Goal: Task Accomplishment & Management: Complete application form

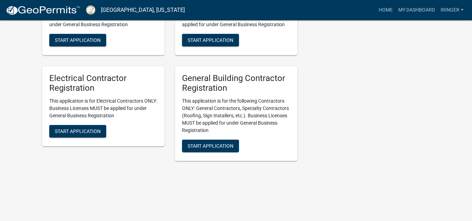
scroll to position [1556, 0]
click at [205, 141] on button "Start Application" at bounding box center [210, 146] width 57 height 13
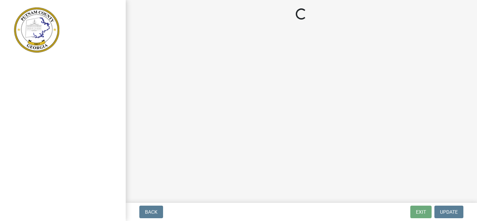
select select "Ga"
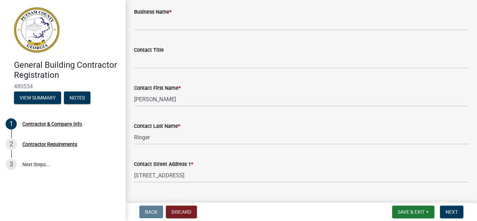
scroll to position [59, 0]
click at [46, 145] on div "Contractor Requirements" at bounding box center [49, 144] width 55 height 5
click at [62, 145] on div "Contractor Requirements" at bounding box center [49, 144] width 55 height 5
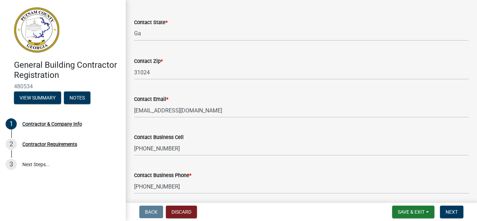
scroll to position [350, 0]
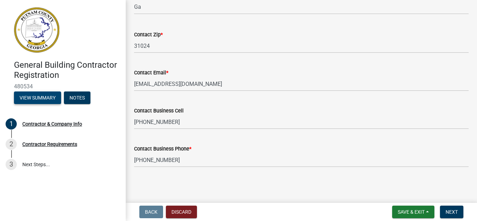
click at [43, 97] on button "View Summary" at bounding box center [37, 98] width 47 height 13
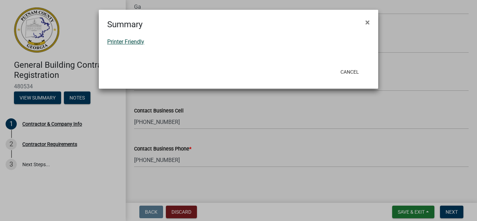
click at [140, 41] on link "Printer Friendly" at bounding box center [125, 41] width 37 height 7
click at [370, 16] on button "×" at bounding box center [368, 23] width 16 height 20
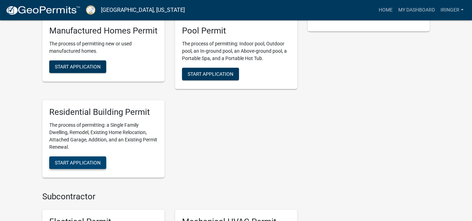
scroll to position [284, 0]
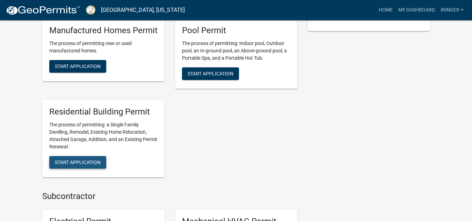
click at [80, 161] on span "Start Application" at bounding box center [78, 162] width 46 height 6
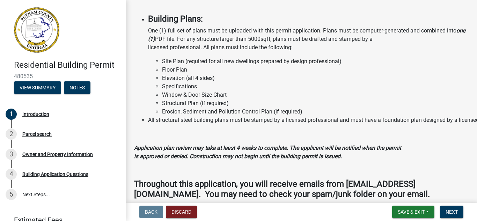
scroll to position [687, 0]
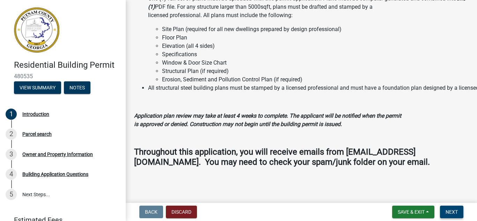
click at [453, 212] on span "Next" at bounding box center [452, 212] width 12 height 6
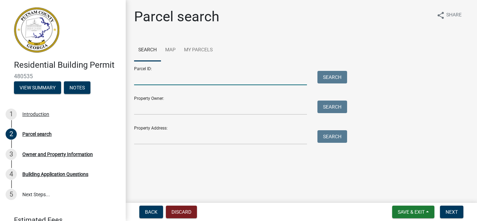
click at [158, 82] on input "Parcel ID:" at bounding box center [220, 78] width 173 height 14
type input "120A174"
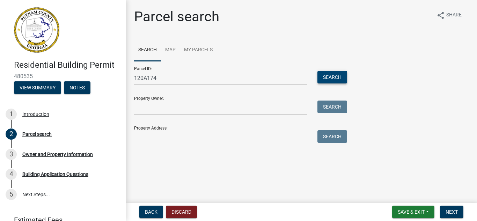
click at [326, 78] on button "Search" at bounding box center [332, 77] width 30 height 13
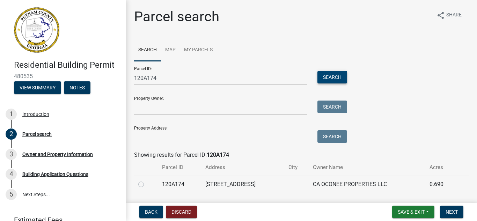
scroll to position [20, 0]
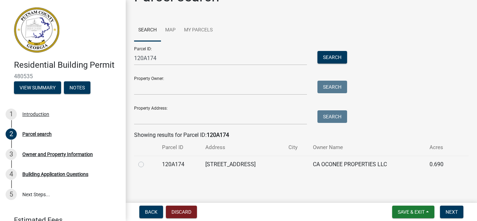
click at [147, 160] on label at bounding box center [147, 160] width 0 height 0
click at [147, 165] on input "radio" at bounding box center [149, 162] width 5 height 5
radio input "true"
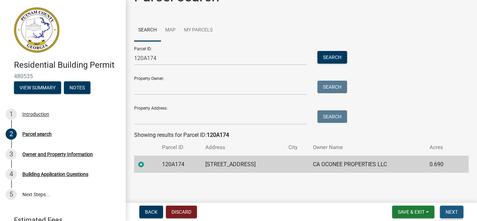
click at [450, 213] on span "Next" at bounding box center [452, 212] width 12 height 6
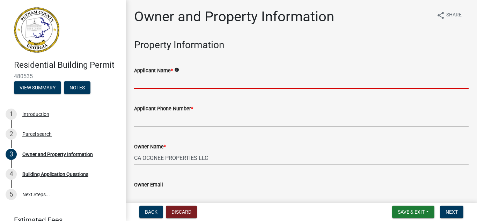
click at [166, 82] on input "Applicant Name *" at bounding box center [301, 82] width 335 height 14
type input "[PERSON_NAME]"
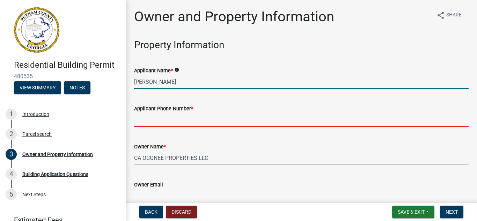
type input "7068161072"
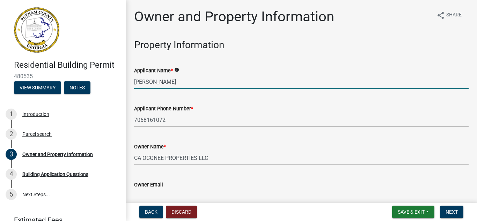
type input "[EMAIL_ADDRESS][DOMAIN_NAME]"
type input "Eatonton"
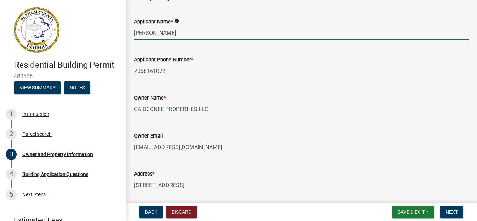
scroll to position [46, 0]
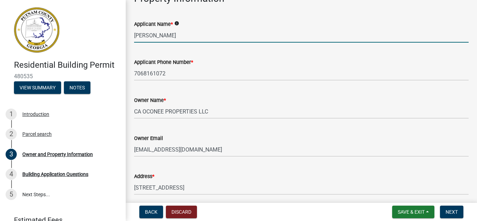
click at [174, 33] on input "Isaac Ringe" at bounding box center [301, 35] width 335 height 14
click at [176, 22] on icon "info" at bounding box center [176, 23] width 5 height 5
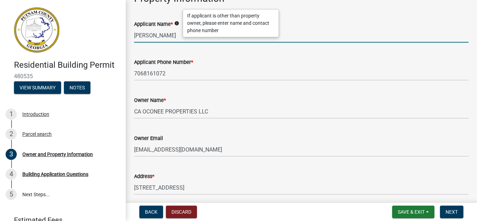
click at [168, 38] on input "Isaac Ringe" at bounding box center [301, 35] width 335 height 14
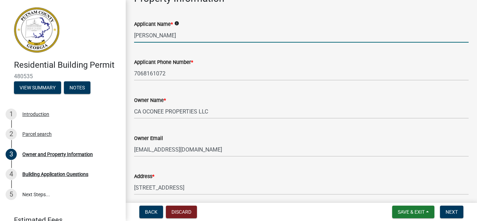
click at [168, 38] on input "Isaac Ringe" at bounding box center [301, 35] width 335 height 14
type input "Kayco Construction"
click at [153, 47] on wm-data-entity-input "Applicant Name * info Kayco Construction" at bounding box center [301, 29] width 335 height 38
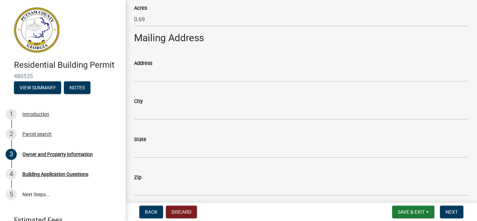
scroll to position [367, 0]
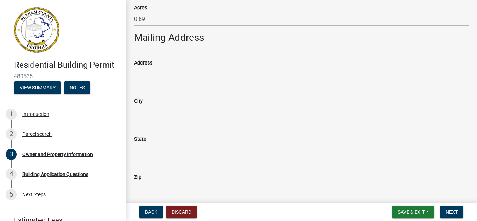
click at [157, 78] on input "Address" at bounding box center [301, 74] width 335 height 14
click at [200, 58] on div "Address" at bounding box center [301, 65] width 335 height 32
click at [170, 75] on input "Address" at bounding box center [301, 74] width 335 height 14
type input "1826 W 23rd St"
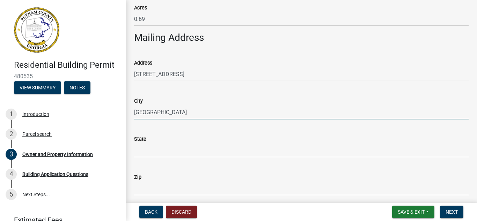
type input "Miami Beach"
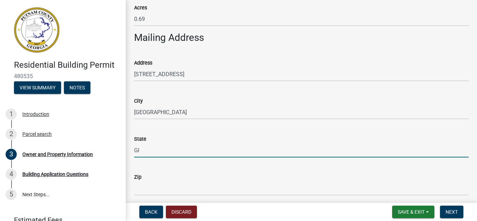
type input "G"
type input "Fl"
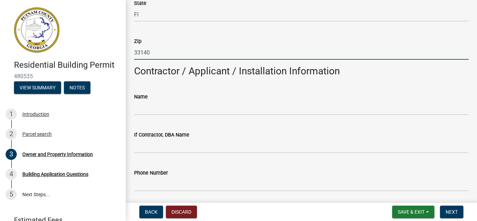
scroll to position [511, 0]
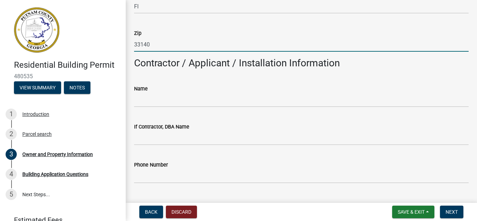
type input "33140"
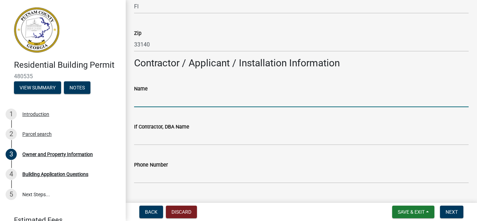
click at [161, 98] on input "Name" at bounding box center [301, 100] width 335 height 14
type input "Kayco Construction/ Qualifying agent Drew Jones"
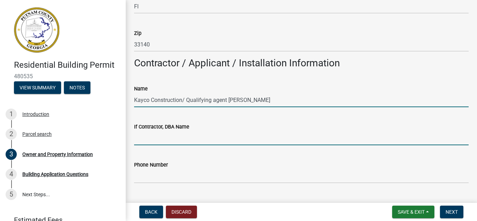
type input "Kayco Construction"
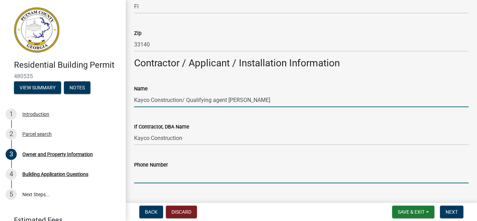
type input "7068161072"
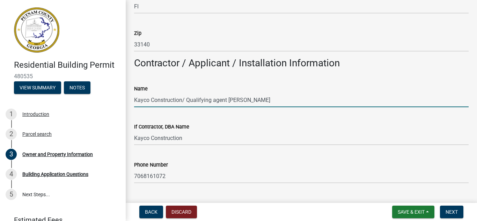
type input "444 Old Phoenix Road Northeast"
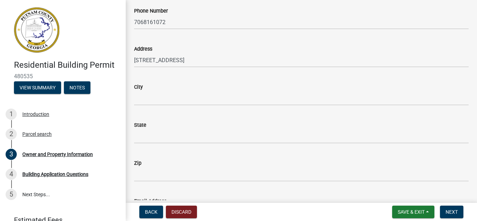
scroll to position [666, 0]
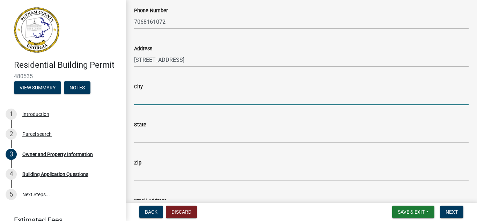
click at [210, 97] on input "City" at bounding box center [301, 98] width 335 height 14
type input "Eatonton"
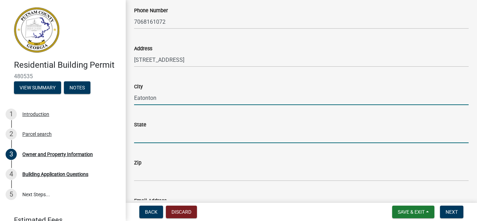
type input "GA"
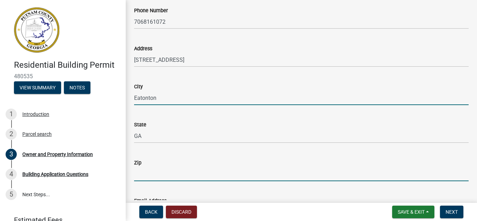
type input "31024"
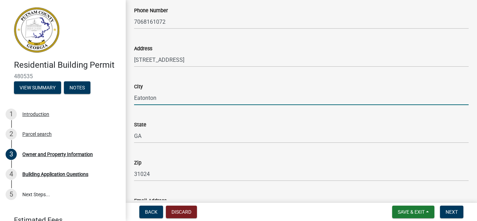
type input "kaycoisaac@gmail.com"
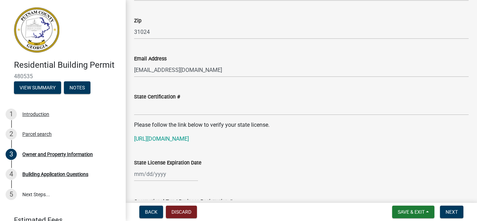
scroll to position [808, 0]
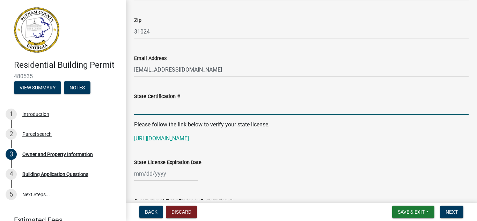
click at [191, 109] on input "State Certification #" at bounding box center [301, 108] width 335 height 14
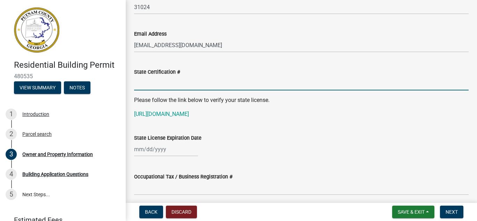
scroll to position [833, 0]
click at [189, 114] on link "https://goals.sos.ga.gov/GASOSOneStop/s/licensee-search" at bounding box center [161, 113] width 55 height 7
click at [163, 84] on input "State Certification #" at bounding box center [301, 83] width 335 height 14
paste input "RBI003354"
type input "RBI003354"
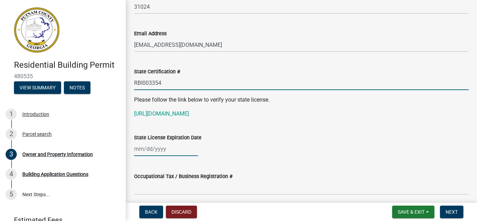
click at [146, 150] on div at bounding box center [166, 149] width 64 height 14
select select "9"
select select "2025"
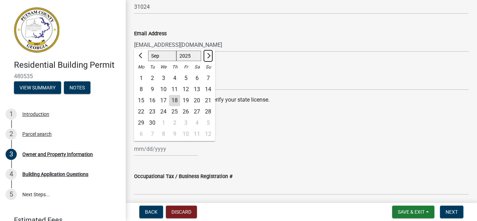
click at [210, 56] on span "Next month" at bounding box center [207, 55] width 5 height 5
select select "1"
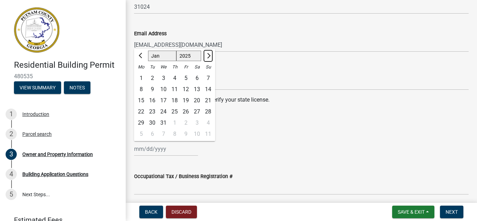
select select "2026"
click at [210, 56] on span "Next month" at bounding box center [207, 55] width 5 height 5
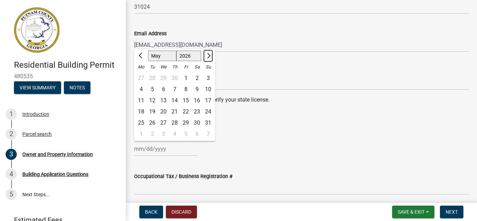
click at [210, 56] on span "Next month" at bounding box center [207, 55] width 5 height 5
select select "6"
click at [198, 79] on div "6" at bounding box center [196, 78] width 11 height 11
type input "06/06/2026"
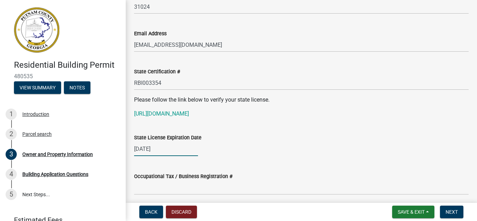
click at [152, 146] on div "06/06/2026" at bounding box center [166, 149] width 64 height 14
select select "6"
select select "2026"
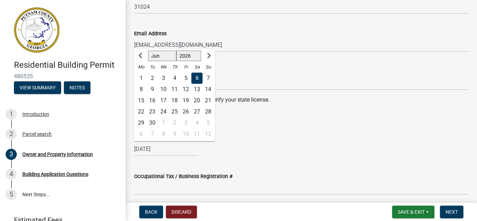
click at [154, 124] on div "30" at bounding box center [152, 122] width 11 height 11
type input "06/30/2026"
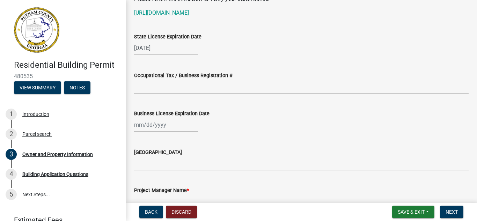
scroll to position [934, 0]
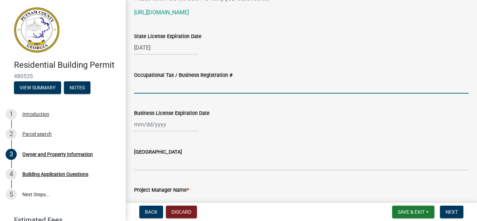
click at [174, 89] on input "Occupational Tax / Business Registration #" at bounding box center [301, 86] width 335 height 14
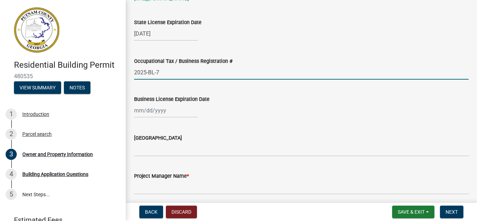
type input "2025-BL-7"
click at [151, 112] on div at bounding box center [166, 110] width 64 height 14
select select "9"
select select "2025"
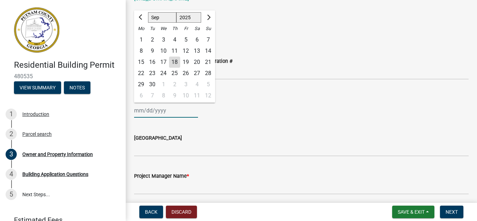
click at [151, 112] on input "Business License Expiration Date" at bounding box center [166, 110] width 64 height 14
click at [165, 63] on div "17" at bounding box center [163, 62] width 11 height 11
type input "09/17/2025"
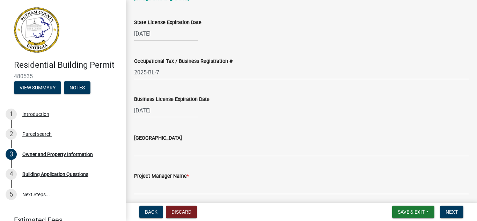
select select "9"
select select "2025"
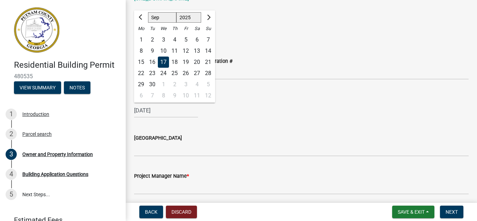
drag, startPoint x: 153, startPoint y: 112, endPoint x: 213, endPoint y: 14, distance: 114.4
click at [213, 14] on div at bounding box center [208, 17] width 14 height 11
click at [210, 15] on button "Next month" at bounding box center [208, 17] width 8 height 11
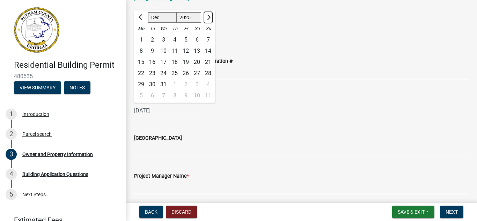
click at [210, 15] on button "Next month" at bounding box center [208, 17] width 8 height 11
select select "1"
select select "2026"
click at [138, 18] on button "Previous month" at bounding box center [141, 17] width 8 height 11
select select "12"
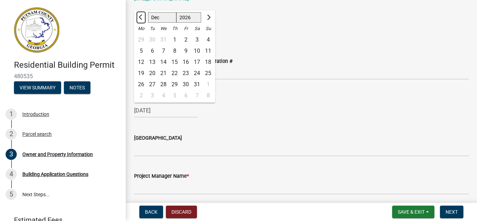
select select "2025"
click at [165, 81] on div "31" at bounding box center [163, 84] width 11 height 11
type input "12/31/2025"
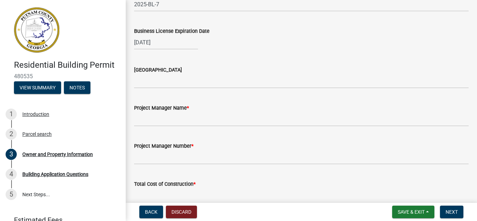
scroll to position [1017, 0]
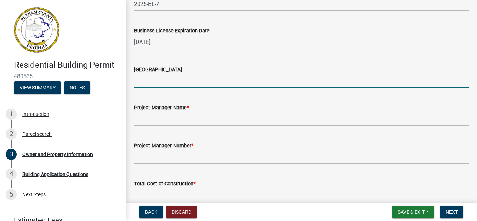
click at [169, 79] on input "Issuing County" at bounding box center [301, 81] width 335 height 14
type input "Putnam"
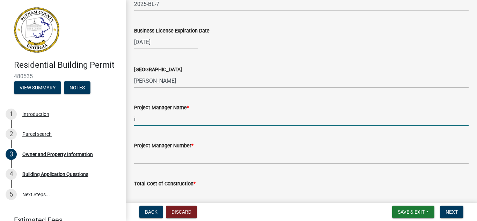
type input "Isaac Ringer"
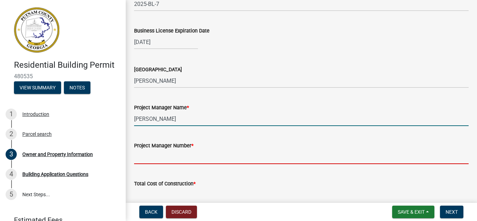
type input "7068161072"
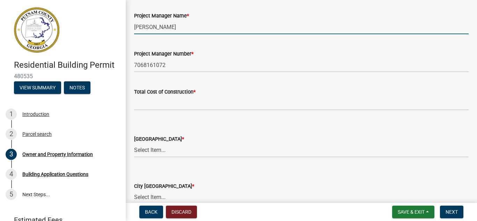
scroll to position [1109, 0]
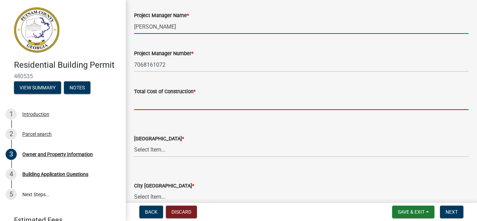
click at [165, 106] on input "text" at bounding box center [301, 103] width 335 height 14
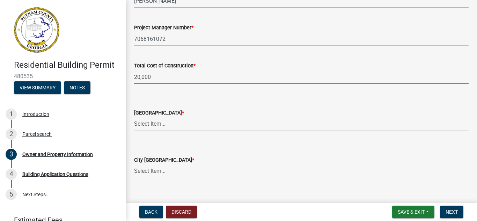
scroll to position [1135, 0]
type input "20000"
click at [151, 121] on select "Select Item... AG-1 R-1R R-1 R-2 MHP RM-1 RM-3 C-1 C-2 I-M PUD N/A" at bounding box center [301, 123] width 335 height 14
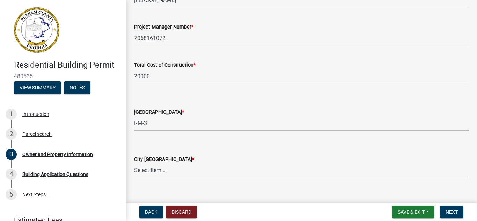
click at [134, 116] on select "Select Item... AG-1 R-1R R-1 R-2 MHP RM-1 RM-3 C-1 C-2 I-M PUD N/A" at bounding box center [301, 123] width 335 height 14
select select "0688c8c3-ca83-4764-a677-531fbc17e6cb"
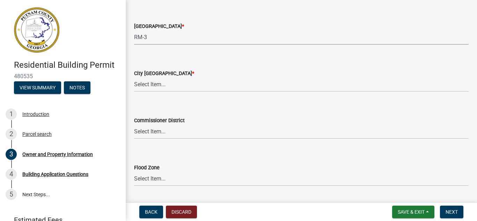
scroll to position [1222, 0]
click at [162, 85] on select "Select Item... A-1 A-2 R-1 R-2 R-3 R-4 MHP C-1 C-2 I-1 I-2 DB FH H-P N/A" at bounding box center [301, 84] width 335 height 14
click at [134, 77] on select "Select Item... A-1 A-2 R-1 R-2 R-3 R-4 MHP C-1 C-2 I-1 I-2 DB FH H-P N/A" at bounding box center [301, 84] width 335 height 14
select select "baca39b5-529a-4592-b8f9-0b9bae35b1c2"
click at [153, 36] on select "Select Item... AG-1 R-1R R-1 R-2 MHP RM-1 RM-3 C-1 C-2 I-M PUD N/A" at bounding box center [301, 37] width 335 height 14
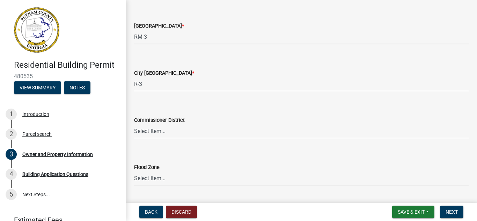
drag, startPoint x: 153, startPoint y: 36, endPoint x: 147, endPoint y: 100, distance: 64.2
click at [147, 100] on div "Commissioner District Select Item... District 1 District 2 District 3 District 4" at bounding box center [301, 118] width 335 height 41
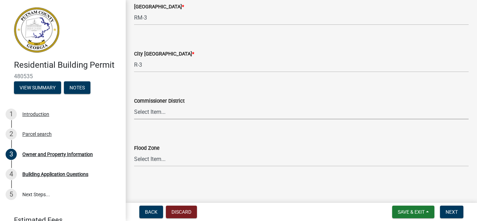
click at [151, 109] on select "Select Item... District 1 District 2 District 3 District 4" at bounding box center [301, 112] width 335 height 14
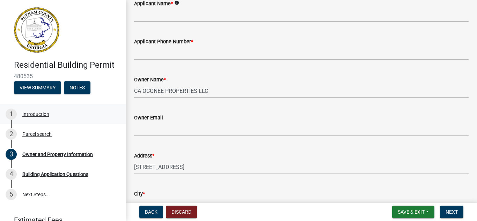
scroll to position [67, 0]
click at [52, 152] on div "Owner and Property Information" at bounding box center [57, 154] width 71 height 5
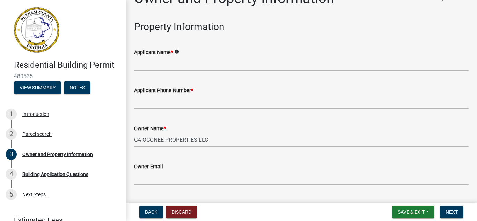
scroll to position [0, 0]
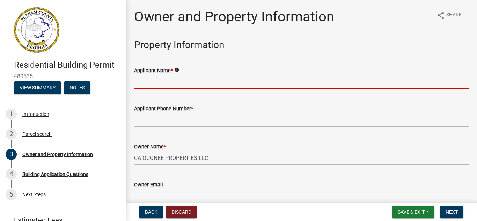
drag, startPoint x: 166, startPoint y: 82, endPoint x: 156, endPoint y: 85, distance: 9.5
click at [156, 85] on input "Applicant Name *" at bounding box center [301, 82] width 335 height 14
type input "Isaac Ringer"
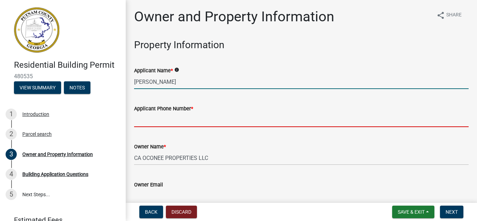
type input "7068161072"
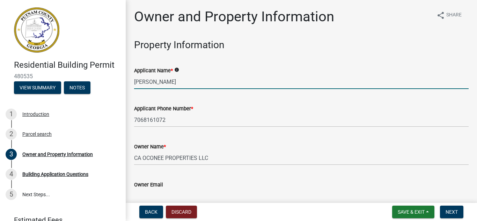
type input "kaycoisaac@gmail.com"
type input "Eatonton"
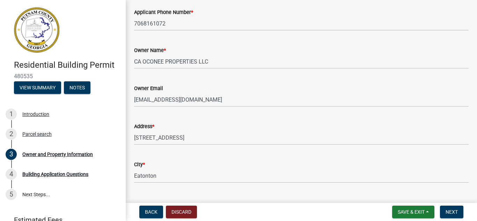
scroll to position [97, 0]
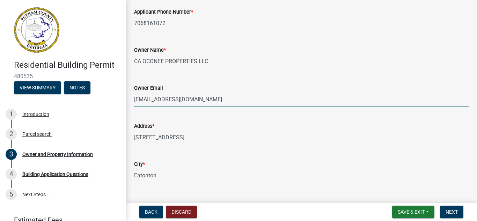
click at [190, 100] on input "kaycoisaac@gmail.com" at bounding box center [301, 99] width 335 height 14
click at [151, 100] on input "info@ytacysoutherland.com" at bounding box center [301, 99] width 335 height 14
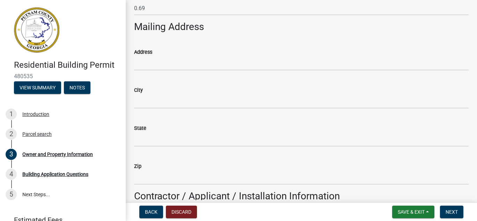
scroll to position [379, 0]
type input "info@tracysoutherland.com"
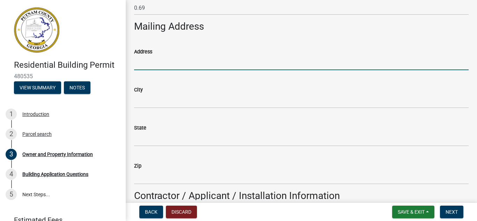
click at [149, 60] on input "Address" at bounding box center [301, 63] width 335 height 14
type input "1826 West 23rd St"
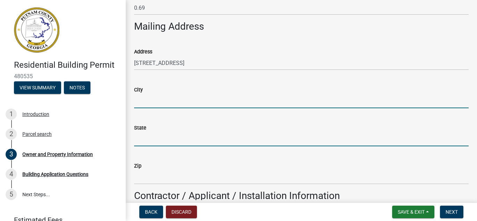
click at [142, 99] on input "City" at bounding box center [301, 101] width 335 height 14
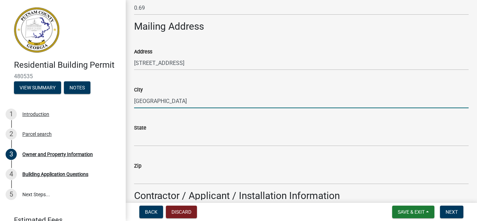
type input "Miami Beach"
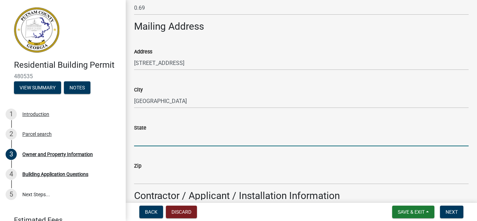
type input "G"
type input "FL"
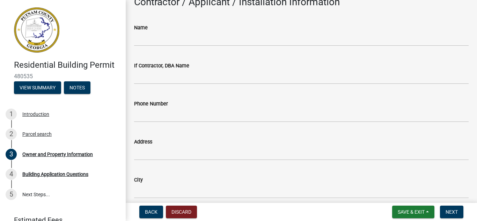
scroll to position [570, 0]
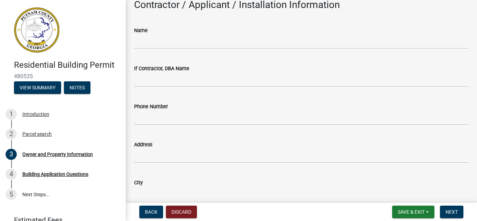
type input "33140"
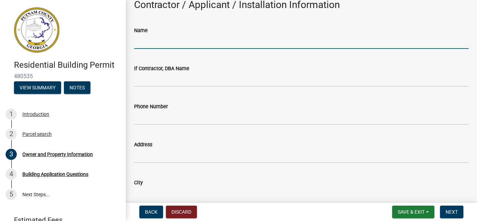
click at [169, 42] on input "Name" at bounding box center [301, 42] width 335 height 14
type input "Kayco Construction/ Qualifying agent Drew Jones"
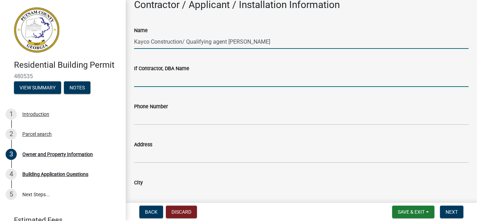
type input "Kayco Construction"
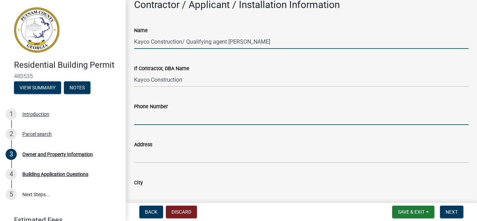
type input "7068161072"
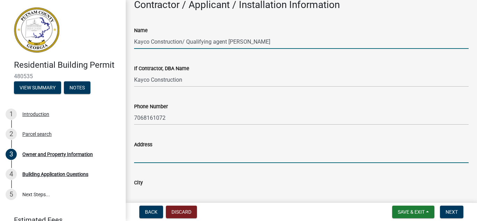
type input "444 Old Phoenix Road Northeast"
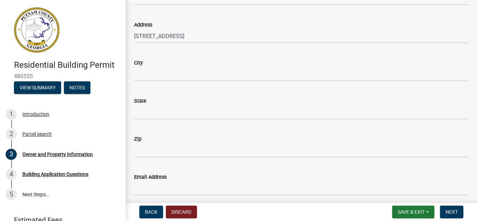
scroll to position [690, 0]
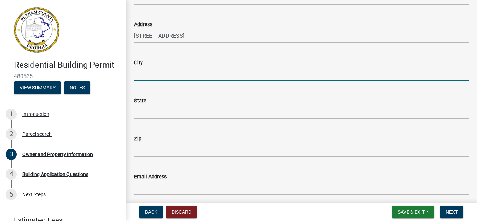
click at [170, 75] on input "City" at bounding box center [301, 74] width 335 height 14
type input "Eatonton"
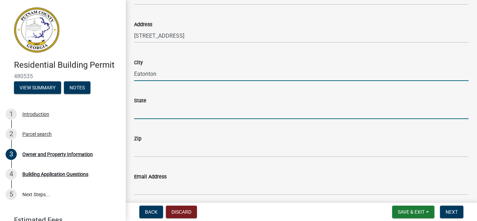
type input "GA"
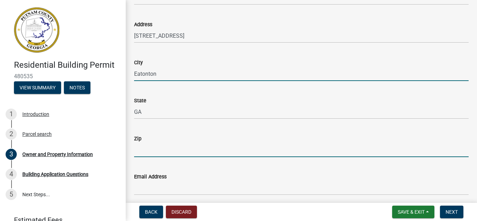
type input "31024"
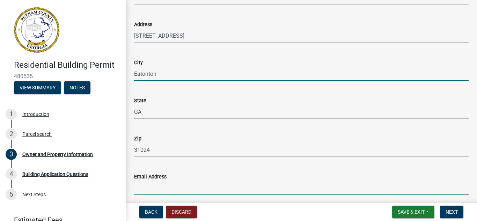
type input "kaycoisaac@gmail.com"
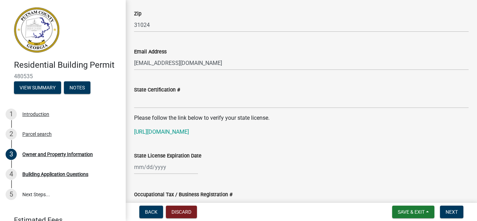
scroll to position [816, 0]
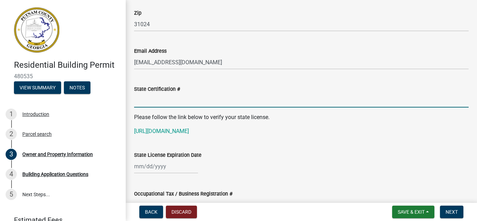
click at [173, 102] on input "State Certification #" at bounding box center [301, 100] width 335 height 14
click at [156, 98] on input "State Certification #" at bounding box center [301, 100] width 335 height 14
paste input "RBI003354"
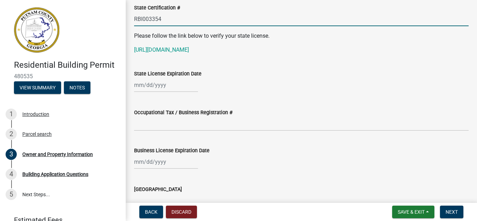
scroll to position [897, 0]
type input "RBI003354"
click at [143, 84] on div at bounding box center [166, 85] width 64 height 14
select select "9"
select select "2025"
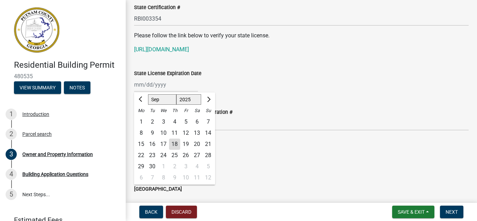
click at [164, 101] on select "Jan Feb Mar Apr May Jun Jul Aug Sep Oct Nov Dec" at bounding box center [162, 99] width 28 height 10
select select "6"
click at [148, 94] on select "Jan Feb Mar Apr May Jun Jul Aug Sep Oct Nov Dec" at bounding box center [162, 99] width 28 height 10
click at [192, 102] on select "1525 1526 1527 1528 1529 1530 1531 1532 1533 1534 1535 1536 1537 1538 1539 1540…" at bounding box center [188, 99] width 25 height 10
select select "2026"
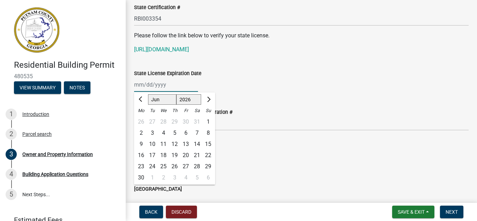
click at [176, 94] on select "1525 1526 1527 1528 1529 1530 1531 1532 1533 1534 1535 1536 1537 1538 1539 1540…" at bounding box center [188, 99] width 25 height 10
click at [155, 164] on div "30" at bounding box center [152, 166] width 11 height 11
type input "[DATE]"
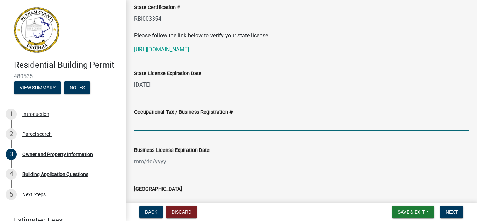
click at [156, 127] on input "Occupational Tax / Business Registration #" at bounding box center [301, 123] width 335 height 14
click at [158, 123] on input "Occupational Tax / Business Registration #" at bounding box center [301, 123] width 335 height 14
type input "2025-BL-7"
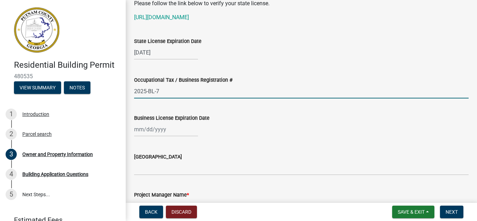
scroll to position [930, 0]
click at [161, 130] on div at bounding box center [166, 129] width 64 height 14
select select "9"
select select "2025"
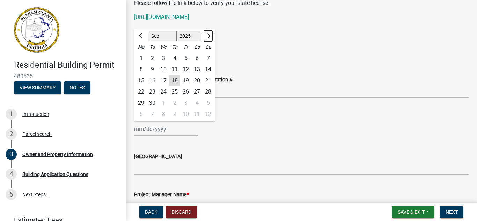
click at [206, 32] on button "Next month" at bounding box center [208, 35] width 8 height 11
select select "12"
click at [164, 101] on div "31" at bounding box center [163, 102] width 11 height 11
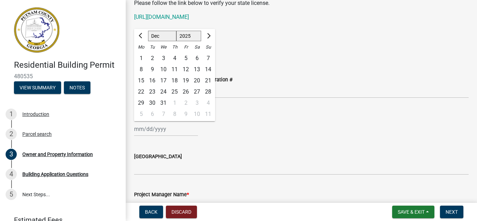
type input "[DATE]"
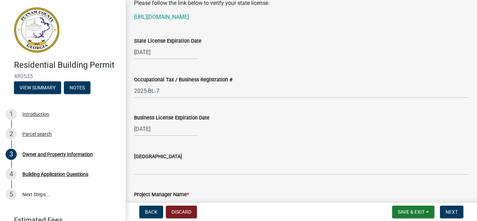
click at [242, 112] on div "Business License Expiration Date 12/31/2025" at bounding box center [301, 120] width 335 height 32
click at [242, 123] on div "[DATE]" at bounding box center [301, 129] width 335 height 14
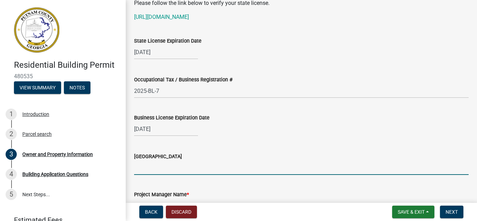
click at [223, 168] on input "Issuing County" at bounding box center [301, 168] width 335 height 14
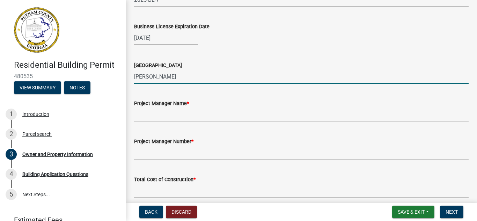
scroll to position [1021, 0]
type input "[PERSON_NAME]"
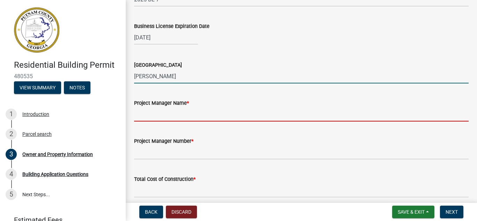
click at [159, 119] on input "Project Manager Name *" at bounding box center [301, 114] width 335 height 14
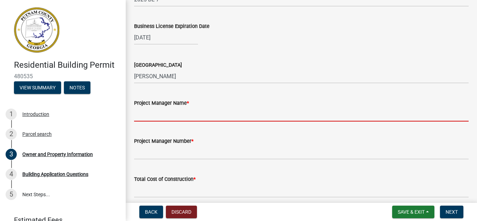
type input "[PERSON_NAME]"
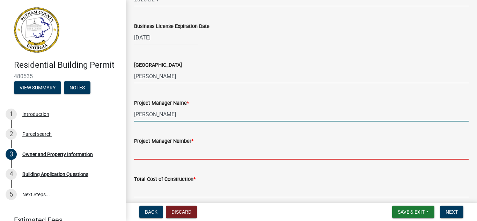
type input "7068161072"
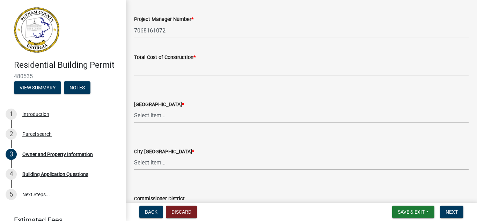
scroll to position [1143, 0]
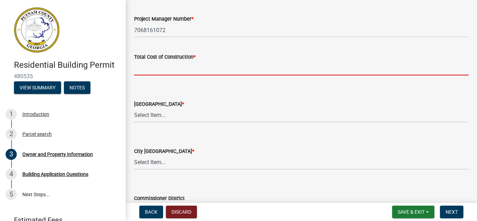
click at [150, 74] on input "text" at bounding box center [301, 68] width 335 height 14
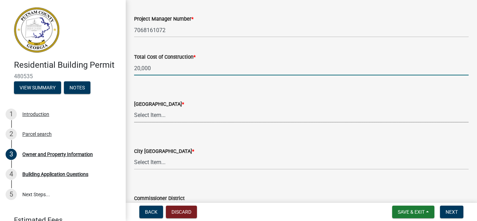
type input "20000"
click at [152, 116] on select "Select Item... AG-1 R-1R R-1 R-2 MHP RM-1 RM-3 C-1 C-2 I-M PUD N/A" at bounding box center [301, 115] width 335 height 14
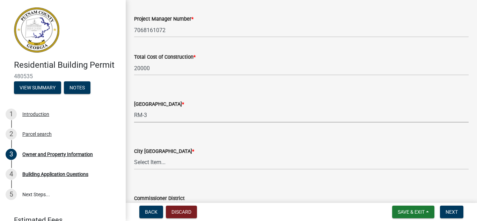
click at [134, 108] on select "Select Item... AG-1 R-1R R-1 R-2 MHP RM-1 RM-3 C-1 C-2 I-M PUD N/A" at bounding box center [301, 115] width 335 height 14
select select "0688c8c3-ca83-4764-a677-531fbc17e6cb"
click at [154, 162] on select "Select Item... A-1 A-2 R-1 R-2 R-3 R-4 MHP C-1 C-2 I-1 I-2 DB FH H-P N/A" at bounding box center [301, 162] width 335 height 14
click at [134, 155] on select "Select Item... A-1 A-2 R-1 R-2 R-3 R-4 MHP C-1 C-2 I-1 I-2 DB FH H-P N/A" at bounding box center [301, 162] width 335 height 14
select select "baca39b5-529a-4592-b8f9-0b9bae35b1c2"
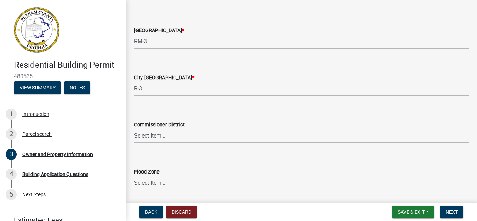
scroll to position [1241, 0]
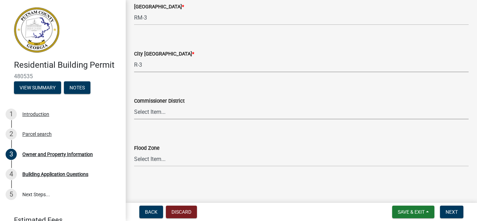
click at [178, 111] on select "Select Item... District 1 District 2 District 3 District 4" at bounding box center [301, 112] width 335 height 14
click at [134, 105] on select "Select Item... District 1 District 2 District 3 District 4" at bounding box center [301, 112] width 335 height 14
select select "469c5908-2854-42d5-89ed-bee7fc26529e"
click at [154, 157] on select "Select Item... Zone A Zone V Zone A99 Zone AE Zone AO Zone AH Zone VE Zone AR Z…" at bounding box center [301, 159] width 335 height 14
click at [156, 158] on select "Select Item... Zone A Zone V Zone A99 Zone AE Zone AO Zone AH Zone VE Zone AR Z…" at bounding box center [301, 159] width 335 height 14
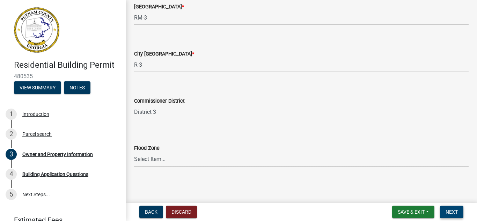
click at [449, 206] on button "Next" at bounding box center [451, 212] width 23 height 13
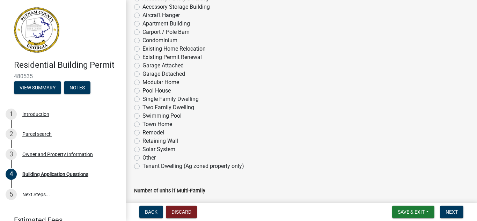
scroll to position [77, 0]
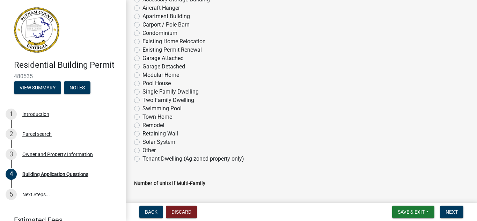
click at [142, 125] on label "Remodel" at bounding box center [153, 125] width 22 height 8
click at [142, 125] on input "Remodel" at bounding box center [144, 123] width 5 height 5
radio input "true"
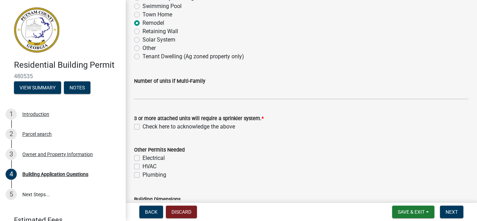
scroll to position [180, 0]
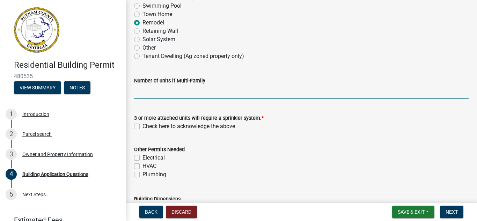
click at [147, 95] on input "text" at bounding box center [301, 92] width 335 height 14
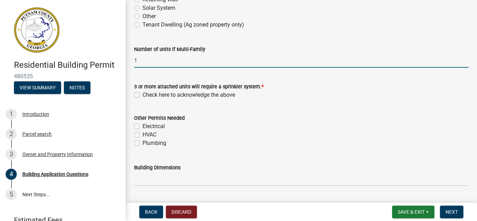
scroll to position [218, 0]
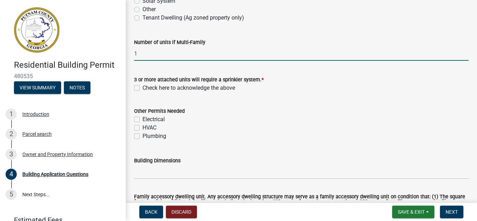
type input "1"
click at [142, 87] on label "Check here to acknowledge the above" at bounding box center [188, 88] width 93 height 8
click at [142, 87] on input "Check here to acknowledge the above" at bounding box center [144, 86] width 5 height 5
checkbox input "true"
click at [153, 54] on input "1" at bounding box center [301, 53] width 335 height 14
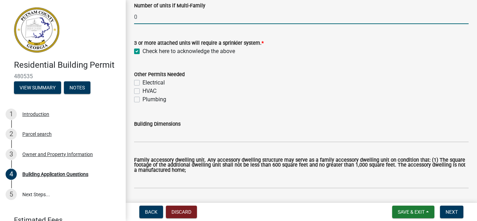
scroll to position [255, 0]
type input "0"
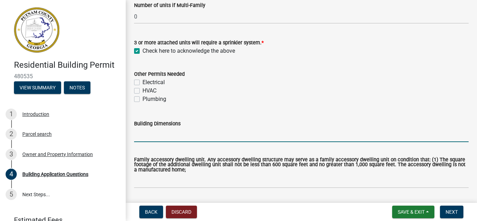
click at [150, 139] on input "Building Dimensions" at bounding box center [301, 135] width 335 height 14
click at [210, 114] on div "Building Dimensions" at bounding box center [301, 126] width 335 height 32
click at [173, 131] on input "Building Dimensions" at bounding box center [301, 135] width 335 height 14
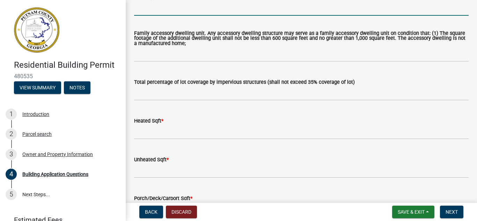
scroll to position [382, 0]
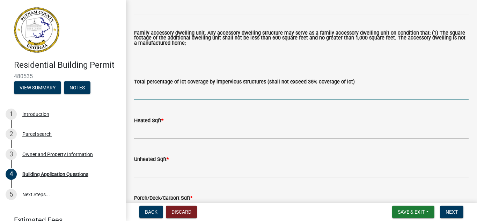
click at [187, 91] on input "text" at bounding box center [301, 93] width 335 height 14
click at [178, 93] on input "text" at bounding box center [301, 93] width 335 height 14
type input "2"
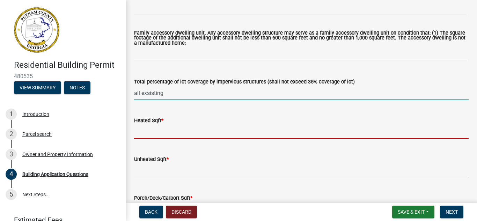
type input "0"
click at [162, 133] on input "text" at bounding box center [301, 132] width 335 height 14
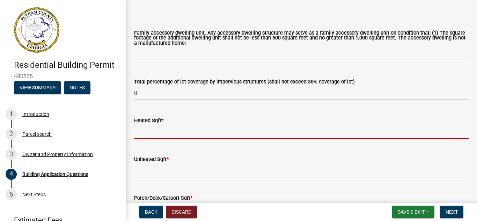
type input ")"
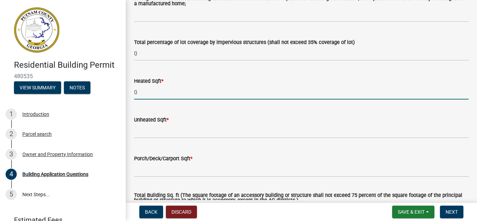
scroll to position [422, 0]
type input "0"
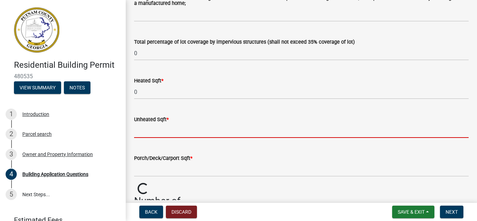
click at [151, 133] on input "text" at bounding box center [301, 131] width 335 height 14
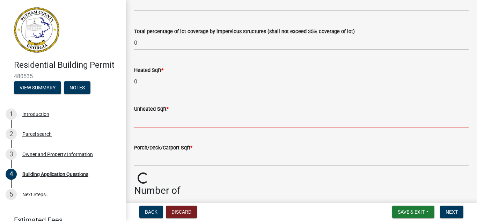
scroll to position [445, 0]
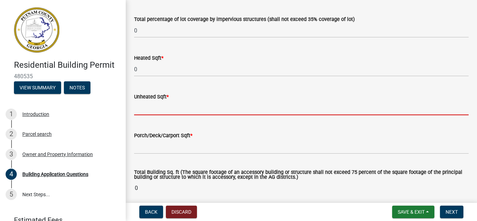
click at [191, 87] on div "Unheated Sqft *" at bounding box center [301, 99] width 335 height 32
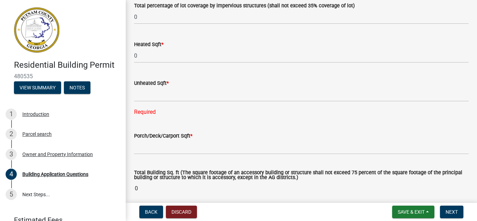
scroll to position [459, 0]
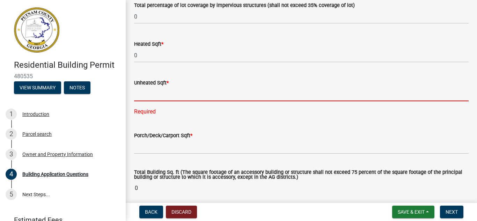
click at [145, 100] on input "text" at bounding box center [301, 94] width 335 height 14
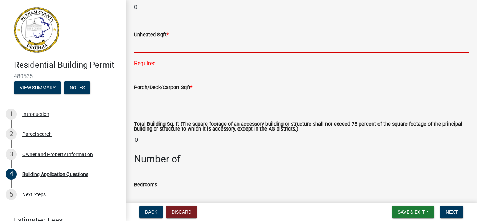
scroll to position [507, 0]
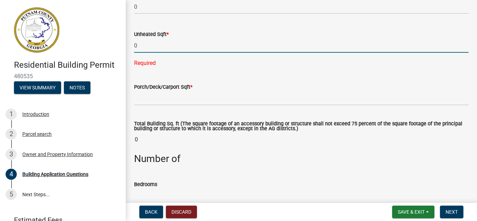
type input "0"
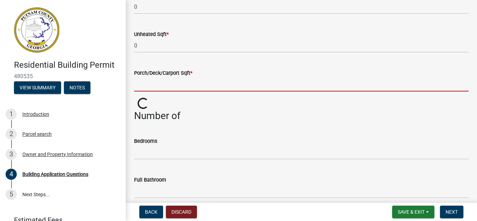
click at [148, 87] on input "text" at bounding box center [301, 84] width 335 height 14
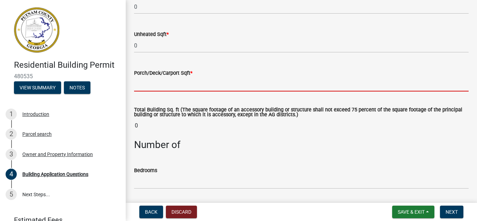
click at [148, 87] on input "text" at bounding box center [301, 84] width 335 height 14
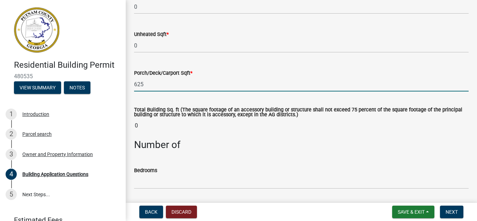
type input "625"
click at [153, 101] on wm-data-entity-input "Total Building Sq. ft (The square footage of an accessory building or structure…" at bounding box center [301, 118] width 335 height 41
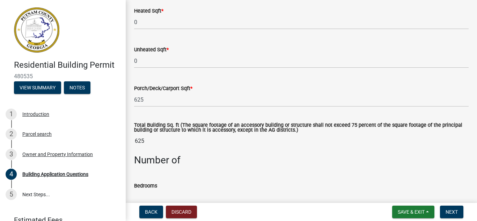
scroll to position [495, 0]
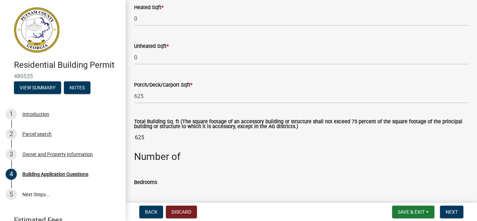
click at [172, 132] on input "625" at bounding box center [301, 138] width 335 height 14
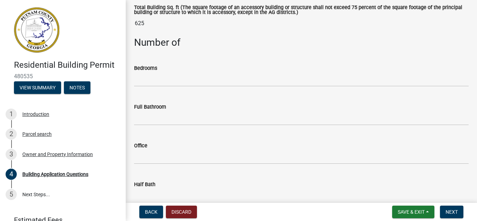
scroll to position [610, 0]
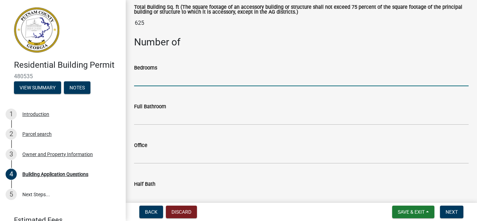
click at [145, 84] on input "text" at bounding box center [301, 79] width 335 height 14
type input "0"
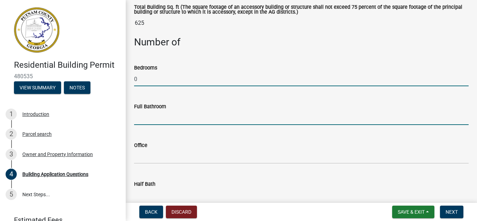
click at [153, 118] on input "text" at bounding box center [301, 118] width 335 height 14
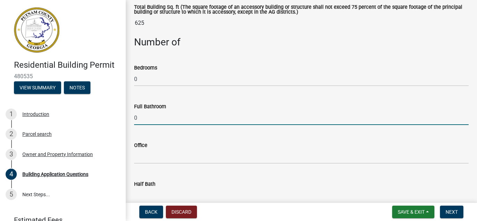
type input "0"
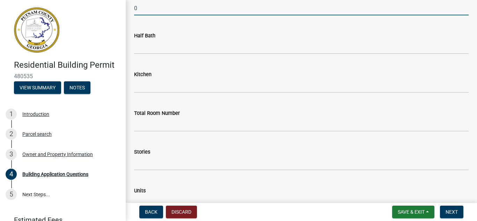
scroll to position [759, 0]
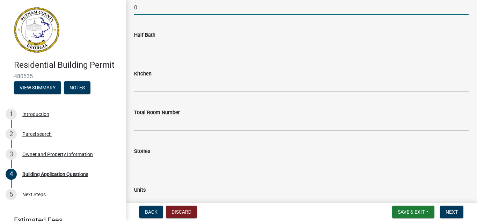
type input "0"
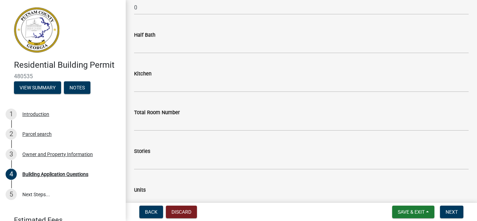
click at [145, 39] on div "Half Bath" at bounding box center [301, 35] width 335 height 8
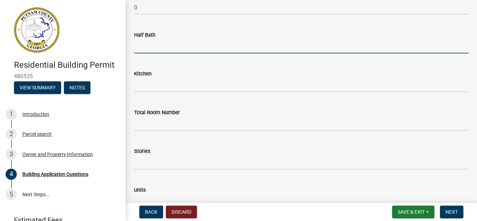
click at [145, 42] on input "text" at bounding box center [301, 46] width 335 height 14
type input "0"
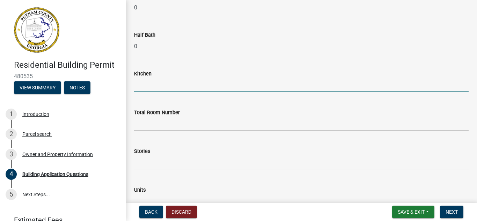
click at [147, 87] on input "text" at bounding box center [301, 85] width 335 height 14
type input "0"
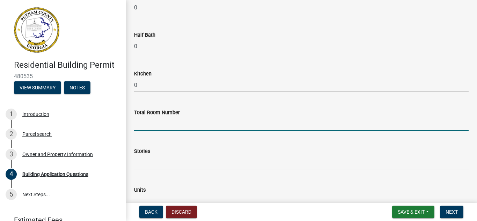
click at [144, 123] on input "text" at bounding box center [301, 124] width 335 height 14
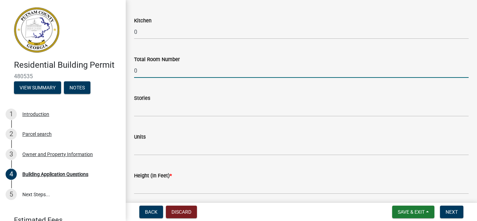
scroll to position [813, 0]
type input "0"
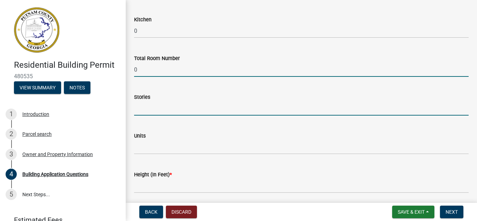
click at [165, 109] on input "text" at bounding box center [301, 108] width 335 height 14
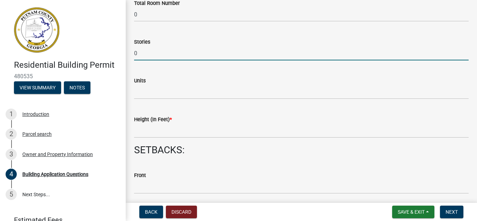
scroll to position [869, 0]
type input "0"
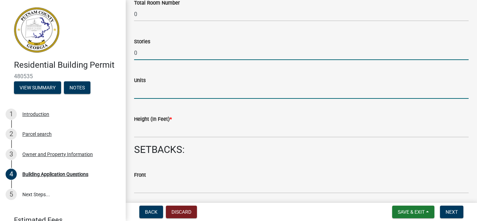
click at [148, 97] on input "text" at bounding box center [301, 92] width 335 height 14
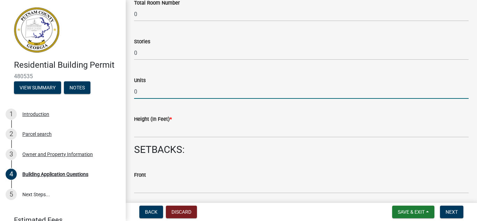
type input "0"
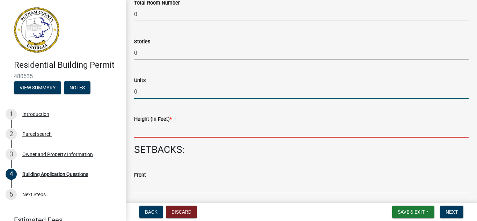
click at [151, 137] on input "text" at bounding box center [301, 130] width 335 height 14
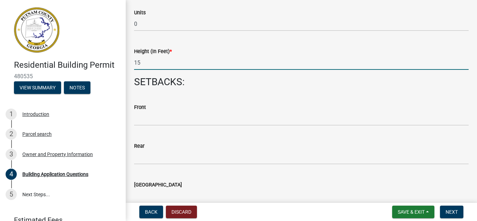
scroll to position [937, 0]
type input "15"
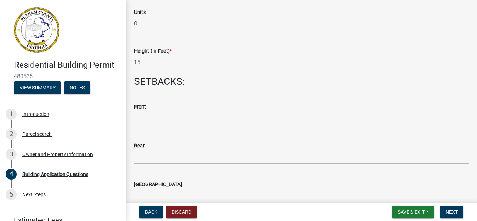
click at [146, 118] on input "text" at bounding box center [301, 118] width 335 height 14
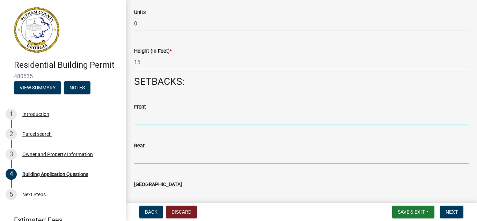
type input "a"
type input "0"
click at [146, 150] on div "Rear" at bounding box center [301, 145] width 335 height 8
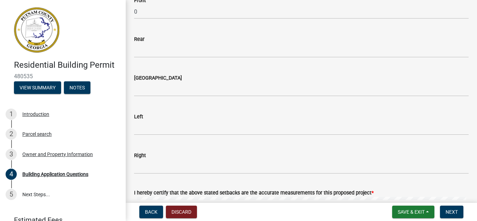
scroll to position [1044, 0]
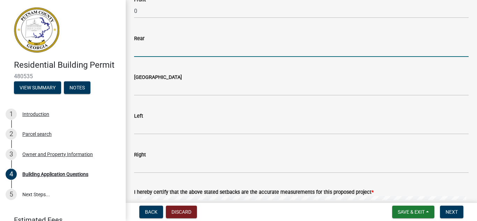
click at [142, 53] on input "text" at bounding box center [301, 50] width 335 height 14
type input "a"
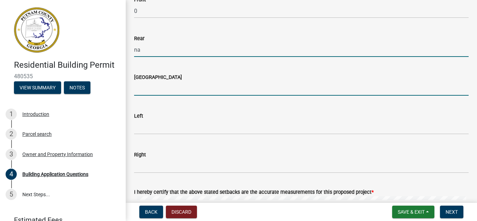
type input "0"
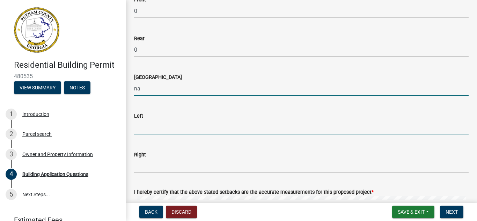
type input "0"
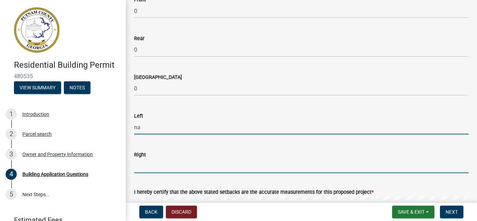
type input "0"
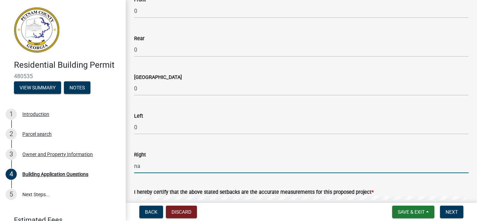
type input "0"
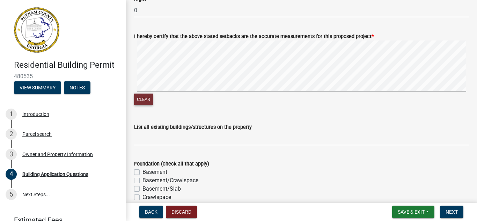
click at [143, 99] on button "Clear" at bounding box center [143, 100] width 19 height 12
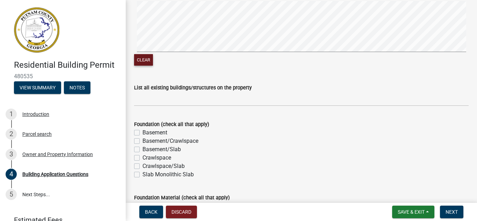
scroll to position [1240, 0]
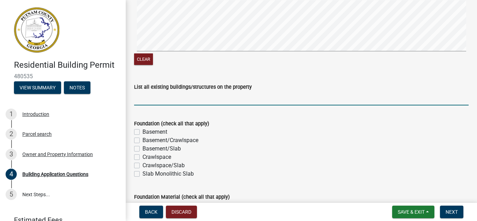
click at [164, 101] on input "List all existing buildings/structures on the property" at bounding box center [301, 98] width 335 height 14
type input "Family Dwelling"
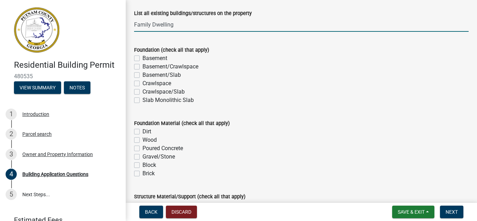
scroll to position [1314, 0]
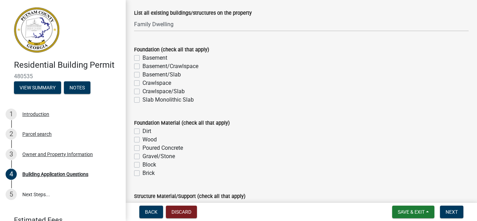
click at [142, 76] on label "Basement/Slab" at bounding box center [161, 75] width 38 height 8
click at [142, 75] on input "Basement/Slab" at bounding box center [144, 73] width 5 height 5
checkbox input "true"
checkbox input "false"
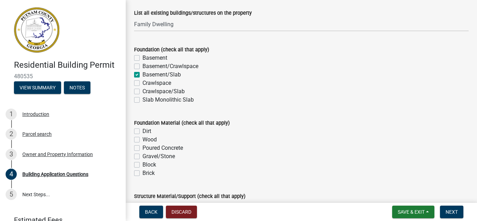
checkbox input "true"
checkbox input "false"
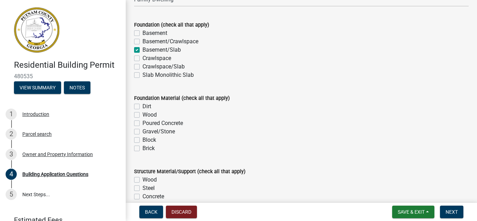
scroll to position [1340, 0]
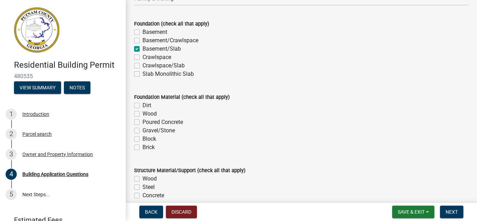
click at [142, 122] on label "Poured Concrete" at bounding box center [162, 122] width 41 height 8
click at [142, 122] on input "Poured Concrete" at bounding box center [144, 120] width 5 height 5
checkbox input "true"
checkbox input "false"
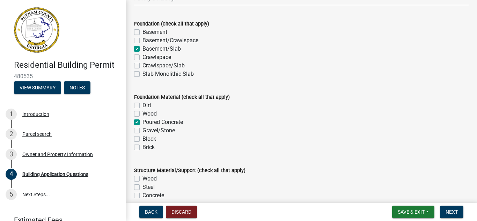
checkbox input "true"
checkbox input "false"
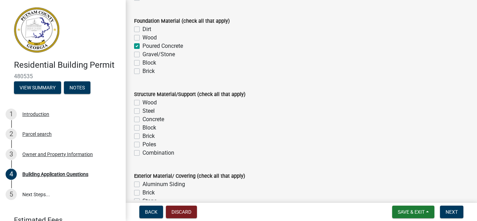
scroll to position [1416, 0]
click at [137, 106] on div "Wood" at bounding box center [301, 102] width 335 height 8
click at [142, 105] on label "Wood" at bounding box center [149, 102] width 14 height 8
click at [142, 103] on input "Wood" at bounding box center [144, 100] width 5 height 5
checkbox input "true"
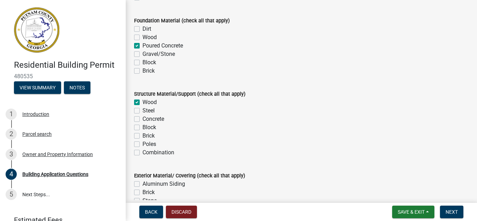
checkbox input "false"
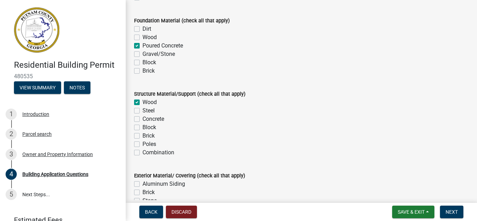
checkbox input "false"
click at [142, 120] on label "Concrete" at bounding box center [153, 119] width 22 height 8
click at [142, 119] on input "Concrete" at bounding box center [144, 117] width 5 height 5
checkbox input "true"
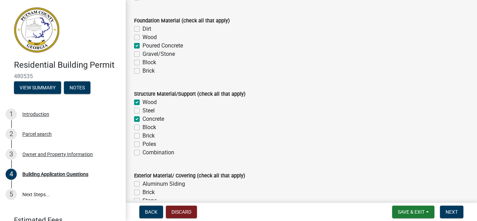
checkbox input "false"
checkbox input "true"
checkbox input "false"
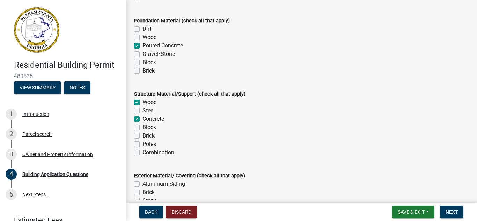
checkbox input "false"
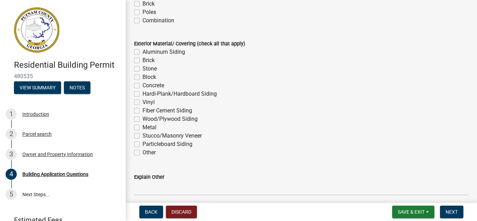
scroll to position [1549, 0]
click at [142, 61] on label "Brick" at bounding box center [148, 60] width 12 height 8
click at [142, 60] on input "Brick" at bounding box center [144, 58] width 5 height 5
checkbox input "true"
checkbox input "false"
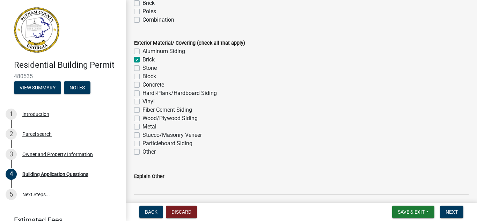
checkbox input "true"
checkbox input "false"
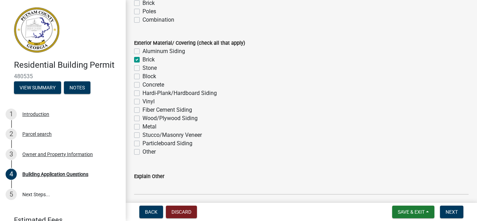
checkbox input "false"
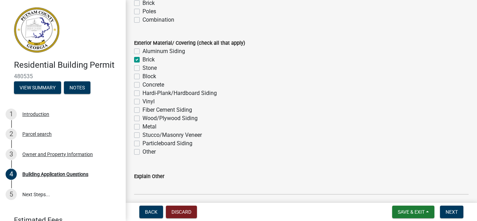
checkbox input "false"
click at [142, 66] on label "Stone" at bounding box center [149, 68] width 14 height 8
click at [142, 66] on input "Stone" at bounding box center [144, 66] width 5 height 5
checkbox input "true"
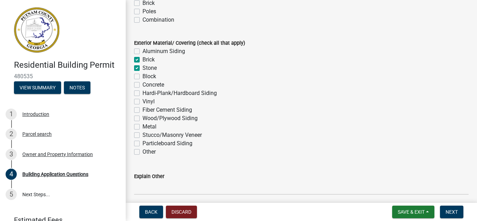
checkbox input "false"
checkbox input "true"
checkbox input "false"
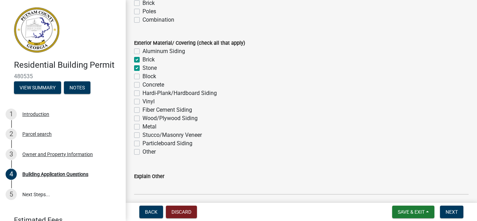
checkbox input "false"
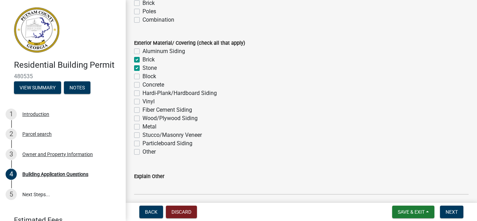
checkbox input "false"
click at [142, 88] on label "Concrete" at bounding box center [153, 85] width 22 height 8
click at [142, 85] on input "Concrete" at bounding box center [144, 83] width 5 height 5
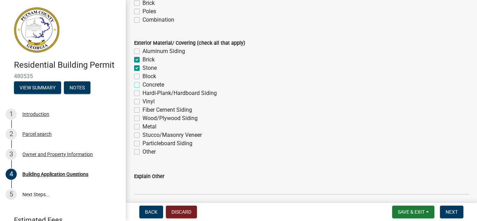
checkbox input "true"
checkbox input "false"
checkbox input "true"
checkbox input "false"
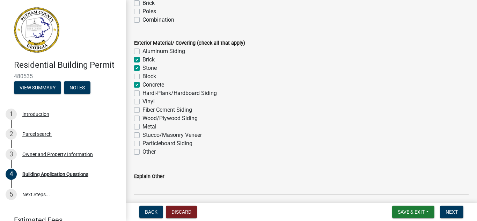
checkbox input "true"
checkbox input "false"
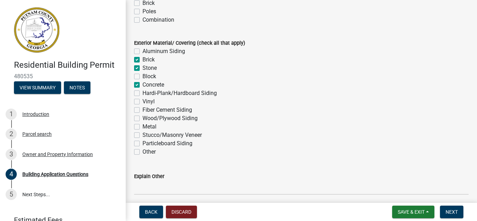
checkbox input "false"
click at [142, 63] on label "Brick" at bounding box center [148, 60] width 12 height 8
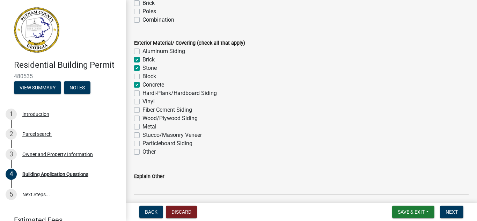
click at [142, 60] on input "Brick" at bounding box center [144, 58] width 5 height 5
checkbox input "false"
checkbox input "true"
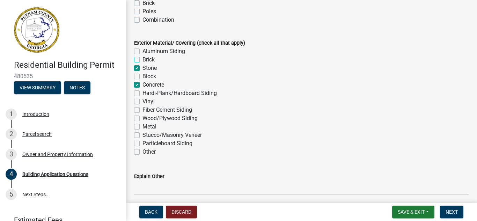
checkbox input "false"
checkbox input "true"
checkbox input "false"
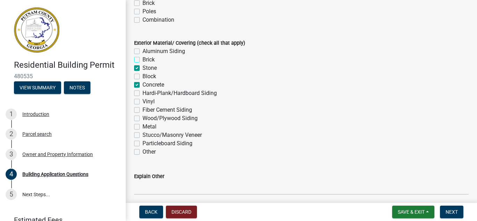
checkbox input "false"
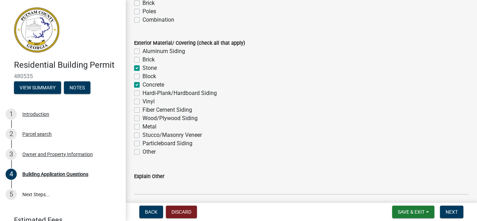
click at [142, 93] on label "Hardi-Plank/Hardboard Siding" at bounding box center [179, 93] width 74 height 8
click at [142, 93] on input "Hardi-Plank/Hardboard Siding" at bounding box center [144, 91] width 5 height 5
checkbox input "true"
checkbox input "false"
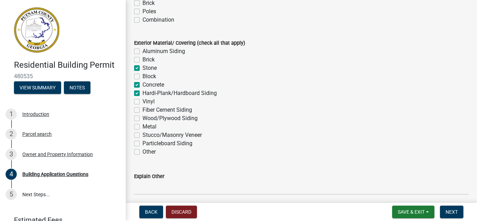
checkbox input "true"
checkbox input "false"
checkbox input "true"
checkbox input "false"
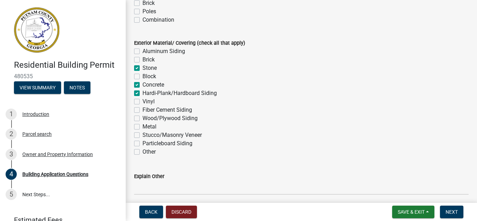
checkbox input "false"
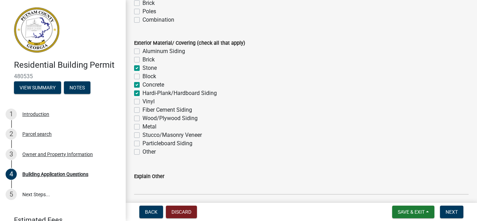
checkbox input "false"
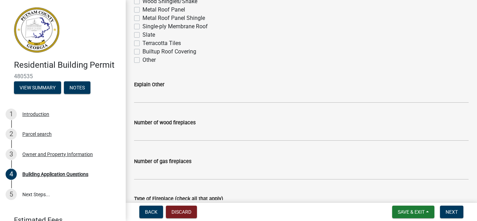
scroll to position [1885, 0]
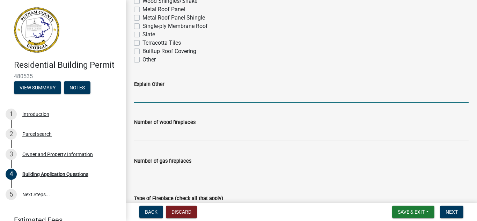
click at [152, 97] on input "Explain Other" at bounding box center [301, 95] width 335 height 14
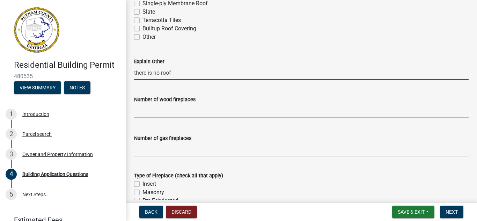
scroll to position [1908, 0]
type input "there is no roof"
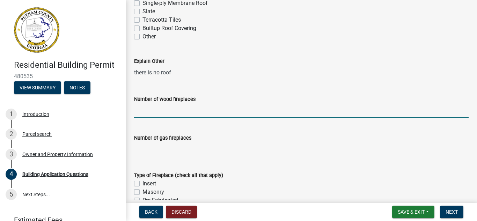
click at [155, 109] on input "text" at bounding box center [301, 110] width 335 height 14
type input "0"
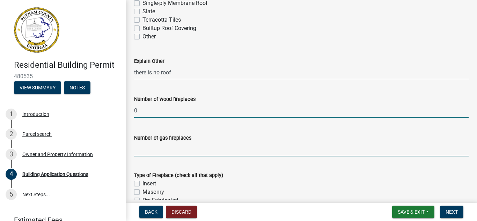
click at [171, 148] on input "text" at bounding box center [301, 149] width 335 height 14
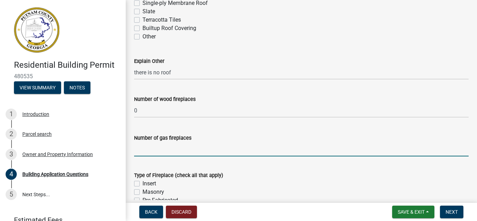
type input "0"
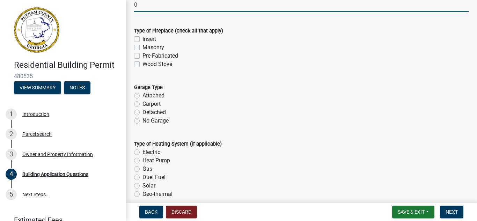
scroll to position [2053, 0]
click at [142, 119] on label "No Garage" at bounding box center [155, 120] width 26 height 8
click at [142, 119] on input "No Garage" at bounding box center [144, 118] width 5 height 5
radio input "true"
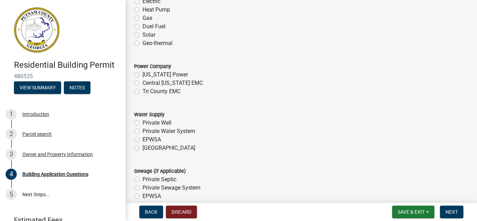
scroll to position [2203, 0]
click at [142, 93] on label "Tri County EMC" at bounding box center [161, 91] width 38 height 8
click at [142, 92] on input "Tri County EMC" at bounding box center [144, 89] width 5 height 5
radio input "true"
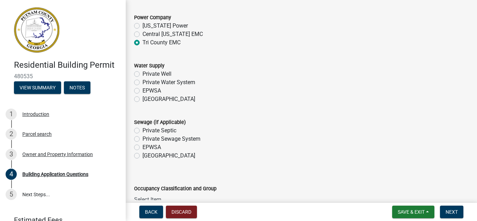
scroll to position [2252, 0]
click at [142, 98] on label "Piedmont" at bounding box center [168, 99] width 53 height 8
click at [142, 98] on input "Piedmont" at bounding box center [144, 97] width 5 height 5
radio input "true"
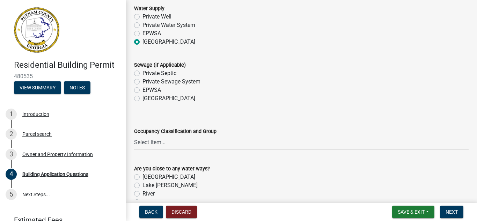
scroll to position [2310, 0]
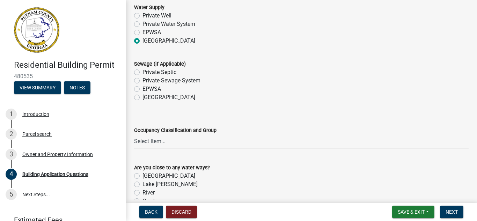
click at [142, 97] on label "Piedmont" at bounding box center [168, 97] width 53 height 8
click at [142, 97] on input "Piedmont" at bounding box center [144, 95] width 5 height 5
radio input "true"
click at [151, 139] on select "Select Item... A-1 A-2 A-3 A-4 A-5 B M E F-1 F-2 R-1 R-2 R-3 R-4 H-1 H-2 H-4 H-…" at bounding box center [301, 141] width 335 height 14
click at [134, 135] on select "Select Item... A-1 A-2 A-3 A-4 A-5 B M E F-1 F-2 R-1 R-2 R-3 R-4 H-1 H-2 H-4 H-…" at bounding box center [301, 141] width 335 height 14
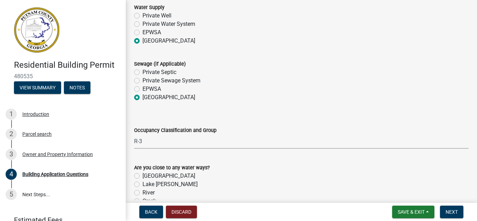
select select "ebf62bd9-0e77-42f1-a2f1-6aca02a789de"
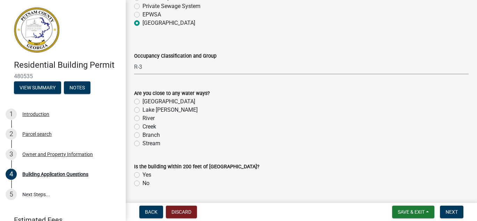
scroll to position [2385, 0]
click at [142, 101] on label "Lake Oconee" at bounding box center [168, 101] width 53 height 8
click at [142, 101] on input "Lake Oconee" at bounding box center [144, 99] width 5 height 5
radio input "true"
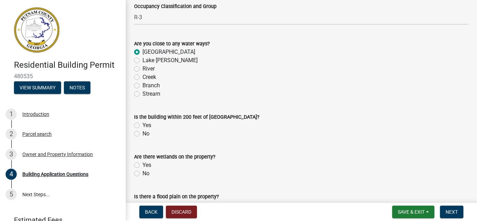
scroll to position [2437, 0]
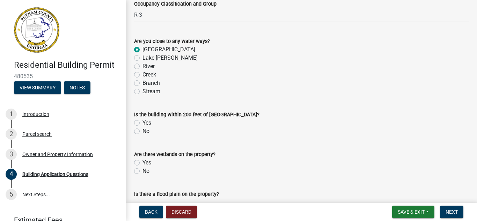
click at [142, 132] on label "No" at bounding box center [145, 131] width 7 height 8
click at [142, 132] on input "No" at bounding box center [144, 129] width 5 height 5
radio input "true"
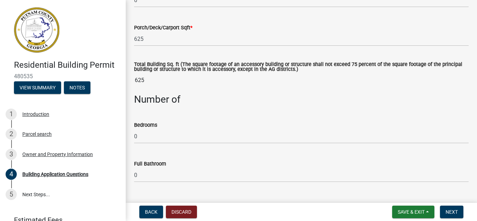
scroll to position [550, 0]
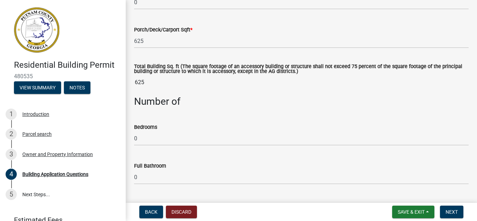
click at [157, 79] on input "625" at bounding box center [301, 82] width 335 height 14
click at [163, 60] on div "Total Building Sq. ft (The square footage of an accessory building or structure…" at bounding box center [301, 71] width 335 height 35
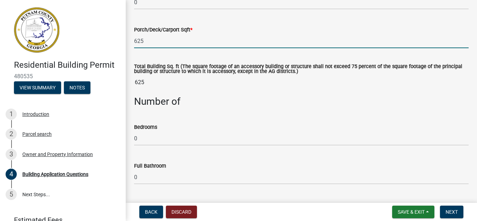
click at [153, 43] on input "625" at bounding box center [301, 41] width 335 height 14
type input "6"
type input "842"
click at [163, 63] on wm-data-entity-input "Total Building Sq. ft (The square footage of an accessory building or structure…" at bounding box center [301, 74] width 335 height 41
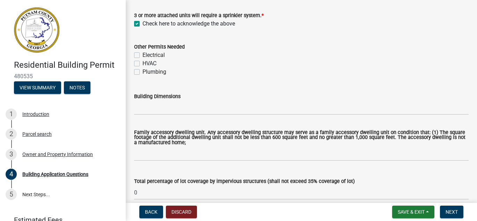
scroll to position [282, 0]
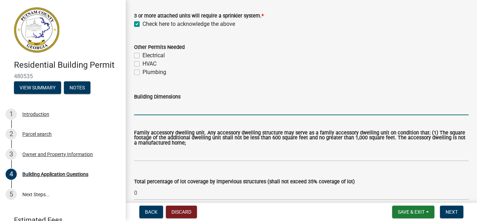
click at [160, 107] on input "Building Dimensions" at bounding box center [301, 108] width 335 height 14
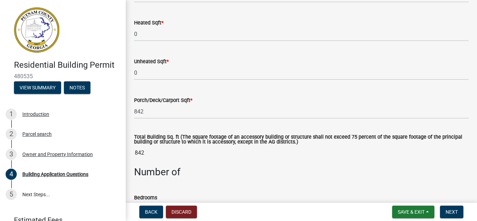
scroll to position [480, 0]
click at [209, 93] on div "Porch/Deck/Carport Sqft * 842" at bounding box center [301, 102] width 335 height 32
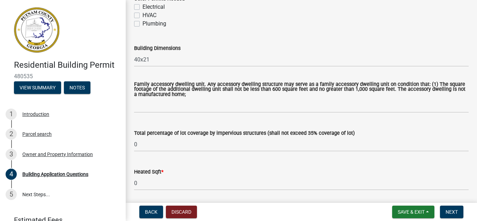
scroll to position [330, 0]
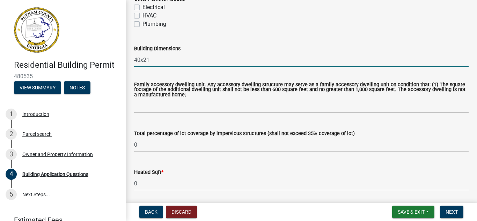
click at [183, 61] on input "40x21" at bounding box center [301, 60] width 335 height 14
type input "29x29"
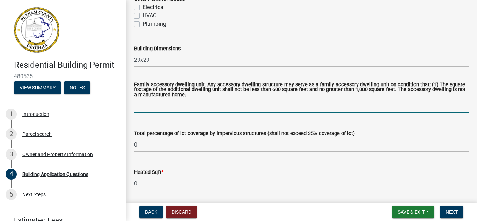
click at [228, 109] on input "text" at bounding box center [301, 106] width 335 height 14
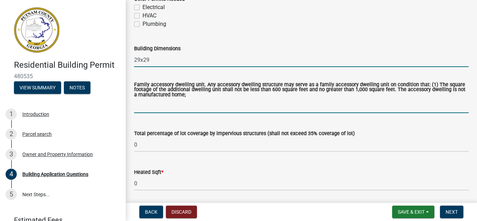
click at [215, 57] on input "29x29" at bounding box center [301, 60] width 335 height 14
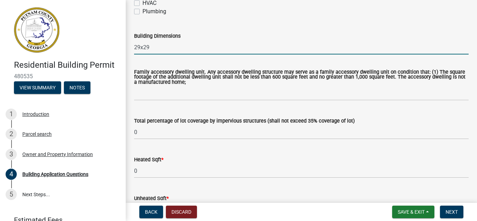
scroll to position [343, 0]
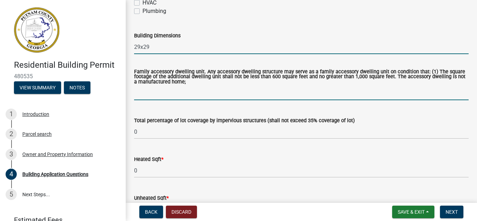
click at [189, 93] on input "text" at bounding box center [301, 93] width 335 height 14
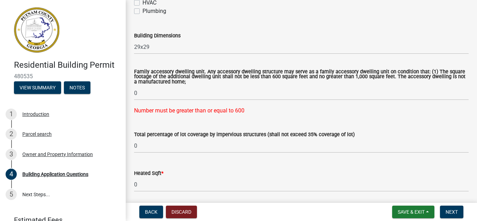
click at [160, 124] on div "Total percentage of lot coverage by impervious structures (shall not exceed 35%…" at bounding box center [301, 136] width 335 height 32
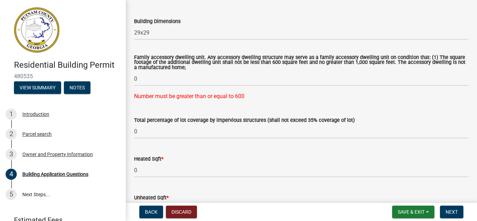
scroll to position [358, 0]
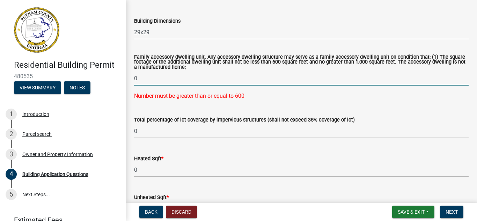
click at [158, 83] on input "0" at bounding box center [301, 78] width 335 height 14
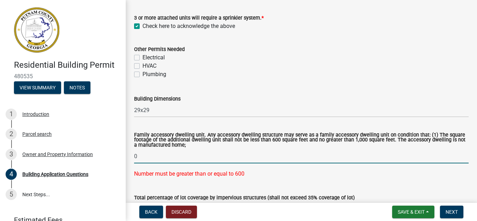
scroll to position [319, 0]
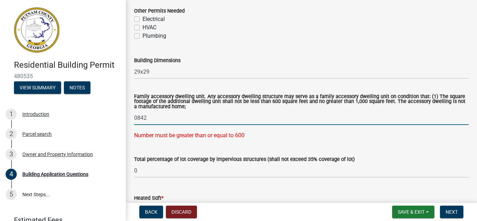
click at [136, 116] on input "0842" at bounding box center [301, 118] width 335 height 14
click at [150, 119] on input "842" at bounding box center [301, 118] width 335 height 14
type input "8"
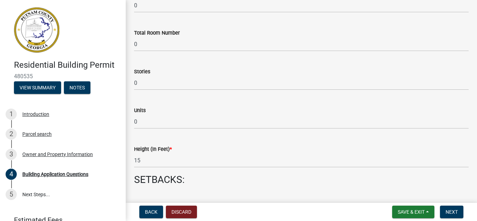
scroll to position [841, 0]
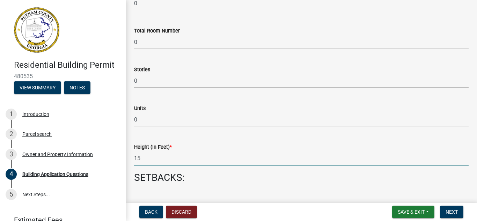
click at [148, 155] on input "15" at bounding box center [301, 158] width 335 height 14
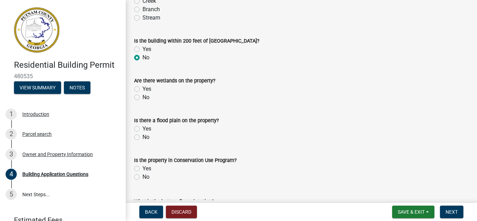
scroll to position [2511, 0]
click at [142, 96] on label "No" at bounding box center [145, 97] width 7 height 8
click at [142, 96] on input "No" at bounding box center [144, 95] width 5 height 5
radio input "true"
click at [142, 138] on label "No" at bounding box center [145, 137] width 7 height 8
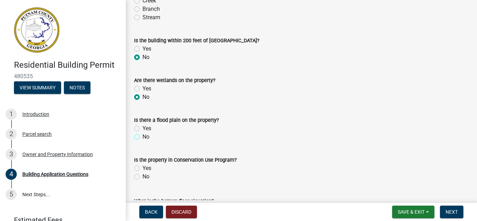
click at [142, 137] on input "No" at bounding box center [144, 135] width 5 height 5
radio input "true"
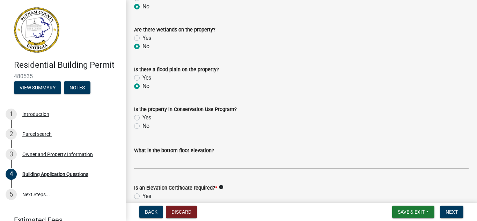
scroll to position [2562, 0]
click at [142, 127] on label "No" at bounding box center [145, 126] width 7 height 8
click at [142, 126] on input "No" at bounding box center [144, 124] width 5 height 5
radio input "true"
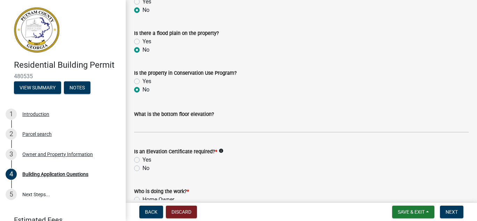
scroll to position [2599, 0]
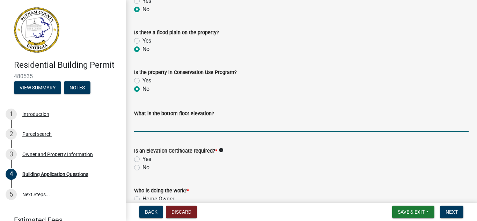
click at [161, 125] on input "text" at bounding box center [301, 125] width 335 height 14
type input "471"
click at [168, 142] on form "Is an Elevation Certificate required? * info Yes No" at bounding box center [301, 155] width 335 height 34
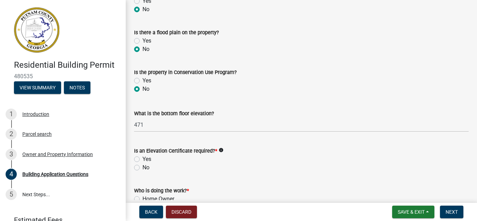
click at [142, 167] on label "No" at bounding box center [145, 167] width 7 height 8
click at [142, 167] on input "No" at bounding box center [144, 165] width 5 height 5
radio input "true"
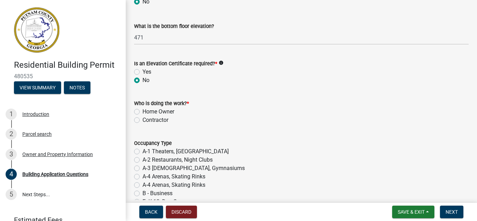
scroll to position [2725, 0]
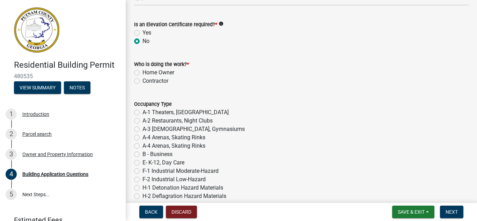
click at [142, 81] on label "Contractor" at bounding box center [155, 81] width 26 height 8
click at [142, 81] on input "Contractor" at bounding box center [144, 79] width 5 height 5
radio input "true"
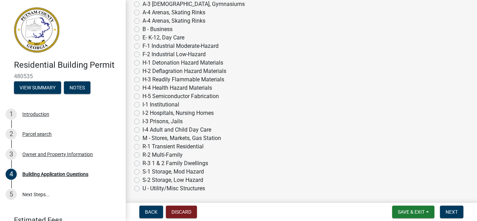
scroll to position [2850, 0]
click at [142, 163] on label "R-3 1 & 2 Family Dwellings" at bounding box center [175, 163] width 66 height 8
click at [142, 163] on input "R-3 1 & 2 Family Dwellings" at bounding box center [144, 161] width 5 height 5
radio input "true"
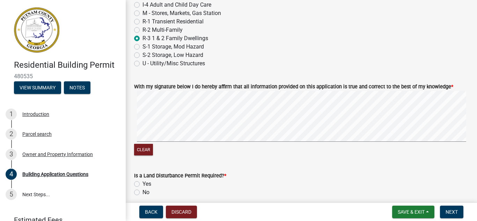
scroll to position [2976, 0]
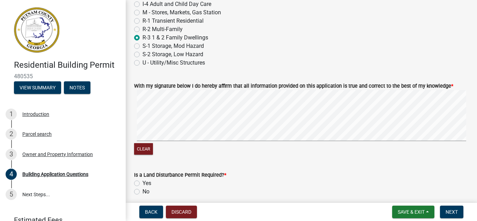
click at [247, 142] on signature-pad at bounding box center [301, 116] width 335 height 53
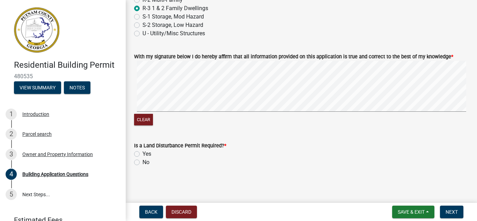
click at [142, 162] on label "No" at bounding box center [145, 162] width 7 height 8
click at [142, 162] on input "No" at bounding box center [144, 160] width 5 height 5
radio input "true"
click at [450, 213] on span "Next" at bounding box center [452, 212] width 12 height 6
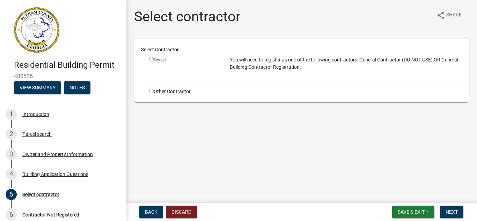
click at [152, 94] on div "Other Contractor" at bounding box center [184, 91] width 81 height 7
click at [152, 90] on input "radio" at bounding box center [151, 91] width 5 height 5
radio input "true"
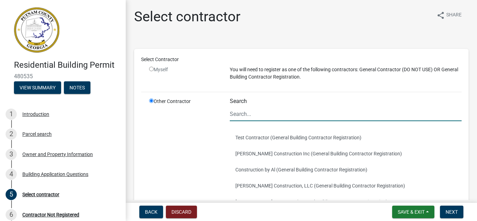
click at [248, 118] on input "Search" at bounding box center [346, 114] width 232 height 14
type input "Kayco Construction"
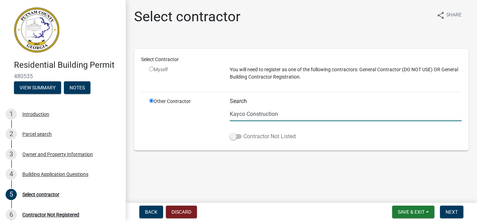
click at [233, 138] on span at bounding box center [236, 136] width 12 height 5
click at [243, 132] on input "Contractor Not Listed" at bounding box center [243, 132] width 0 height 0
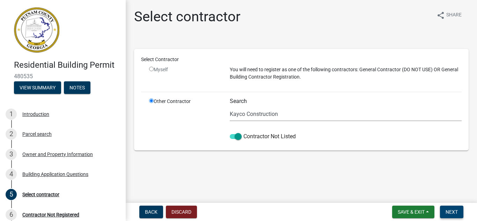
click at [455, 210] on span "Next" at bounding box center [452, 212] width 12 height 6
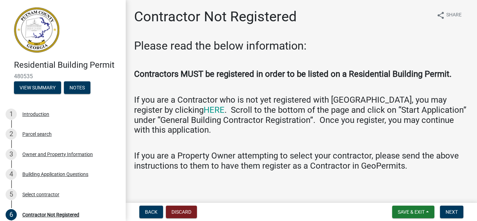
scroll to position [4, 0]
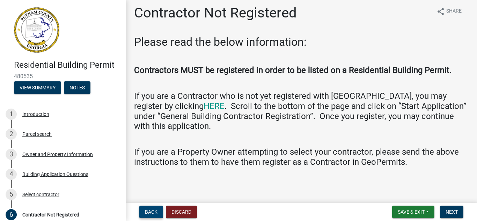
click at [151, 208] on button "Back" at bounding box center [151, 212] width 24 height 13
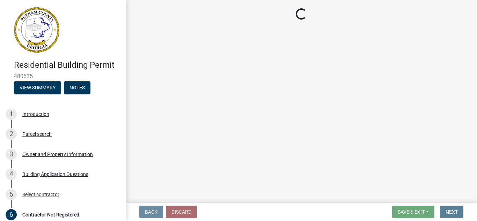
scroll to position [0, 0]
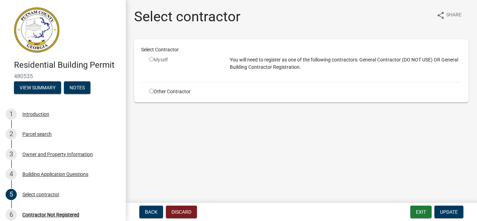
click at [152, 91] on input "radio" at bounding box center [151, 91] width 5 height 5
radio input "true"
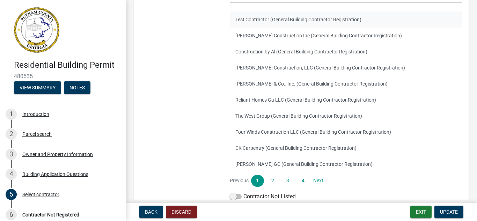
scroll to position [157, 0]
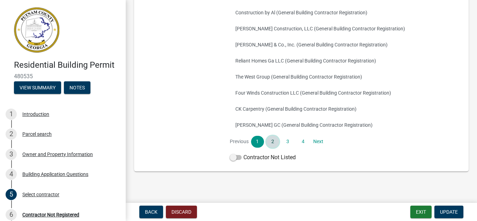
click at [272, 142] on link "2" at bounding box center [272, 142] width 13 height 12
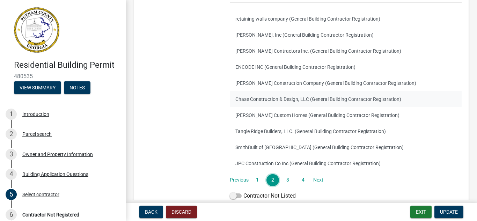
scroll to position [119, 0]
click at [286, 182] on link "3" at bounding box center [288, 180] width 13 height 12
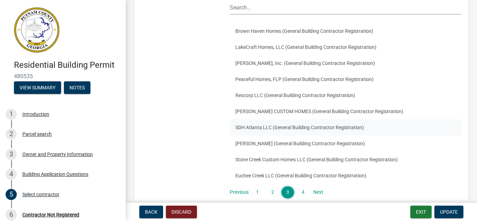
scroll to position [106, 0]
click at [299, 193] on link "4" at bounding box center [303, 193] width 13 height 12
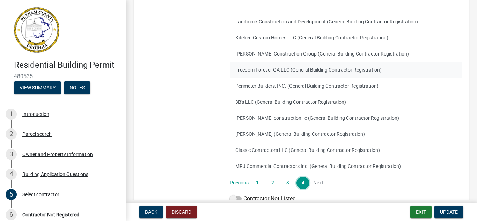
scroll to position [116, 0]
click at [314, 181] on li "Next" at bounding box center [318, 183] width 13 height 12
click at [315, 183] on li "Next" at bounding box center [318, 183] width 13 height 12
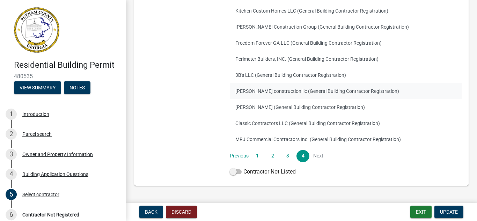
scroll to position [143, 0]
click at [239, 158] on link "Previous" at bounding box center [239, 156] width 19 height 12
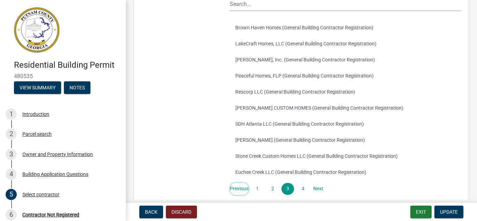
scroll to position [119, 0]
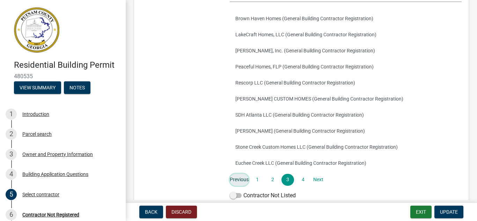
click at [239, 177] on link "Previous" at bounding box center [239, 180] width 19 height 12
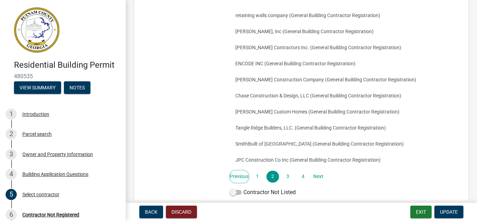
scroll to position [123, 0]
click at [239, 176] on link "Previous" at bounding box center [239, 176] width 19 height 12
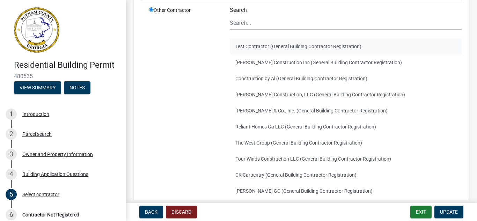
scroll to position [91, 0]
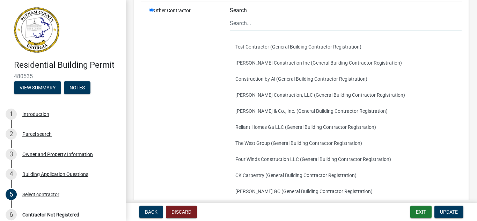
click at [251, 21] on input "Search" at bounding box center [346, 23] width 232 height 14
type input "Kayco Construction"
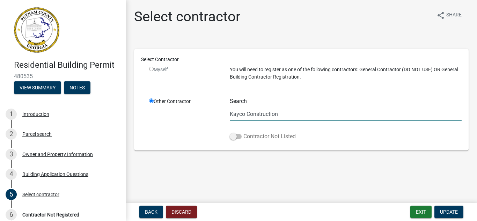
click at [234, 135] on span at bounding box center [236, 136] width 12 height 5
click at [243, 132] on input "Contractor Not Listed" at bounding box center [243, 132] width 0 height 0
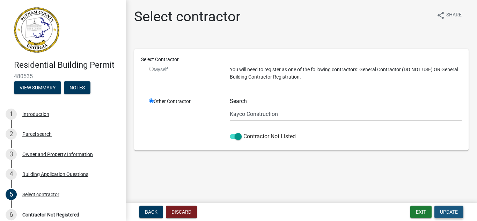
click at [448, 212] on span "Update" at bounding box center [449, 212] width 18 height 6
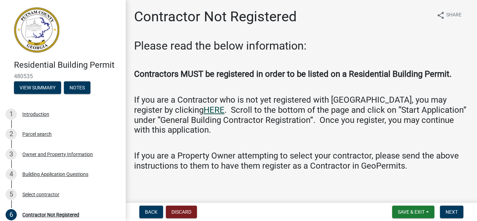
click at [204, 110] on link "HERE" at bounding box center [214, 110] width 21 height 10
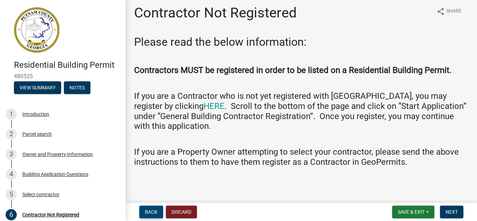
click at [151, 211] on span "Back" at bounding box center [151, 212] width 13 height 6
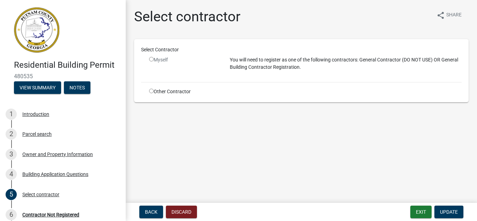
click at [149, 92] on input "radio" at bounding box center [151, 91] width 5 height 5
radio input "true"
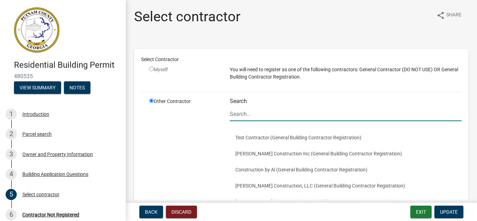
click at [250, 111] on input "Search" at bounding box center [346, 114] width 232 height 14
type input "Kayco Construction"
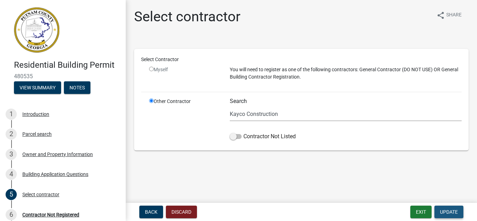
click at [441, 212] on span "Update" at bounding box center [449, 212] width 18 height 6
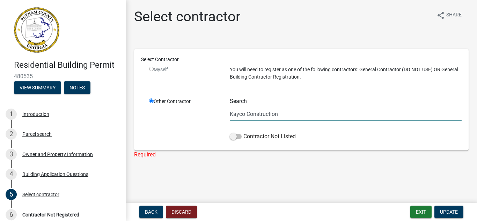
click at [286, 113] on input "Kayco Construction" at bounding box center [346, 114] width 232 height 14
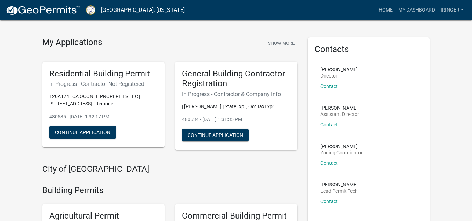
scroll to position [13, 0]
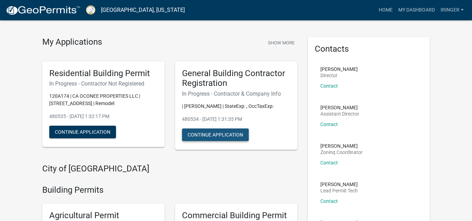
click at [195, 135] on button "Continue Application" at bounding box center [215, 135] width 67 height 13
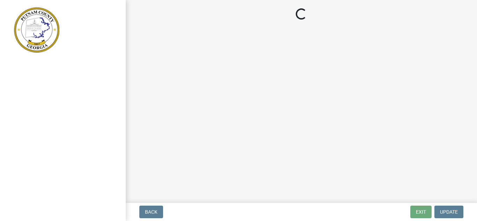
select select "Ga"
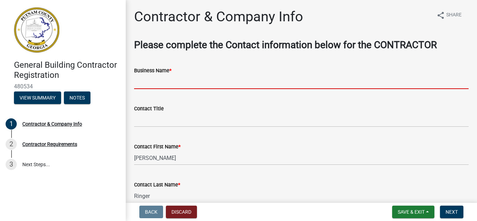
click at [173, 81] on input "Business Name *" at bounding box center [301, 82] width 335 height 14
type input "Kayco Construction"
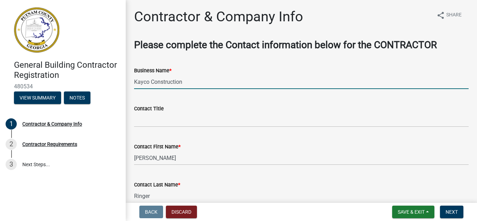
select select "GA"
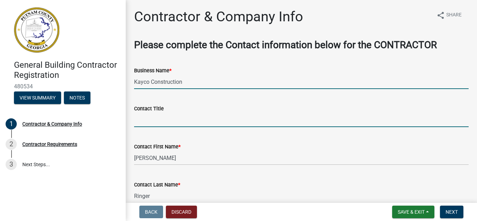
click at [171, 124] on input "Contact Title" at bounding box center [301, 120] width 335 height 14
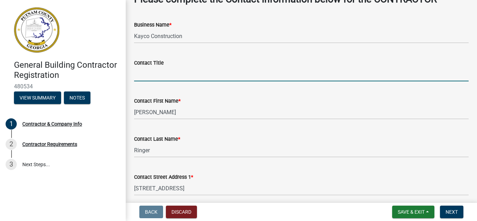
scroll to position [46, 0]
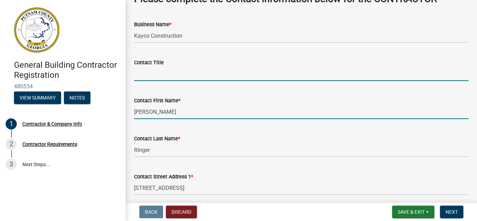
click at [151, 112] on input "Isaac" at bounding box center [301, 112] width 335 height 14
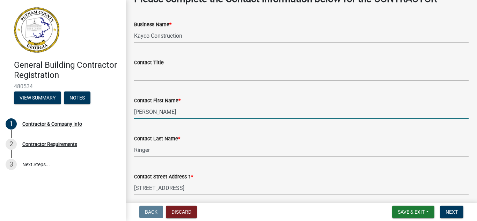
click at [151, 112] on input "Isaac" at bounding box center [301, 112] width 335 height 14
type input "Andrew"
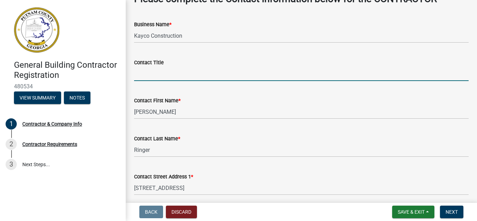
click at [144, 74] on input "Contact Title" at bounding box center [301, 74] width 335 height 14
type input "O"
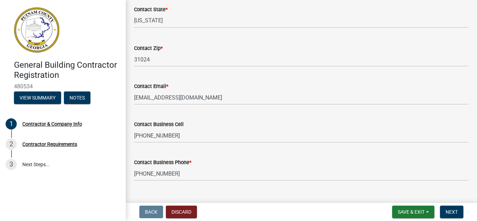
scroll to position [337, 0]
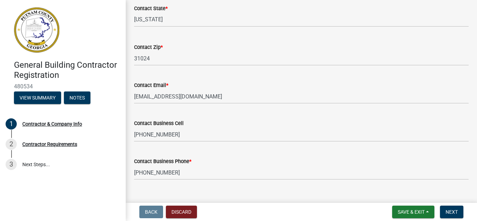
type input "President"
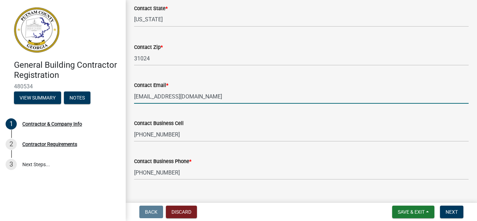
click at [161, 97] on input "kaycoisaac@gmail.com" at bounding box center [301, 96] width 335 height 14
type input "kaycocompanies@gmail.com"
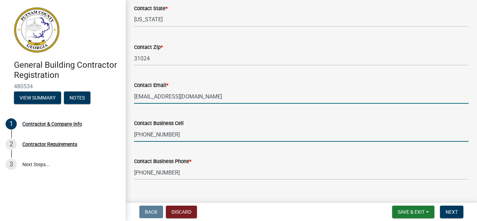
click at [179, 136] on input "(706) 816-1072" at bounding box center [301, 134] width 335 height 14
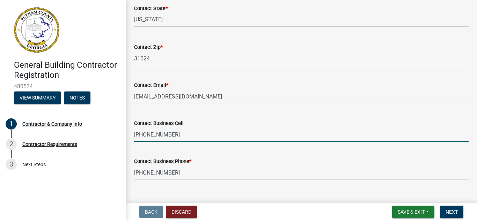
click at [179, 136] on input "(706) 816-1072" at bounding box center [301, 134] width 335 height 14
type input "706-717-0961"
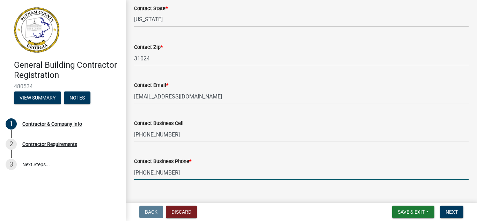
click at [174, 170] on input "(706) 816-1072" at bounding box center [301, 173] width 335 height 14
click at [174, 176] on input "(706) 816-1072" at bounding box center [301, 173] width 335 height 14
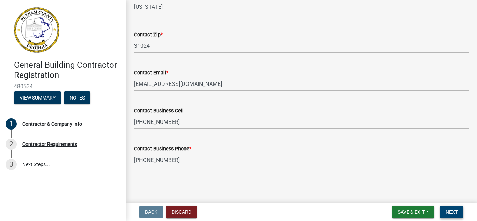
type input "[PHONE_NUMBER]"
click at [453, 209] on span "Next" at bounding box center [452, 212] width 12 height 6
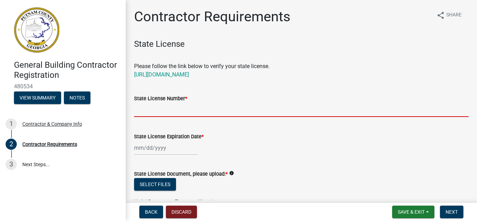
click at [173, 110] on input "State License Number *" at bounding box center [301, 110] width 335 height 14
paste input "108 CALLENWOLDE CT"
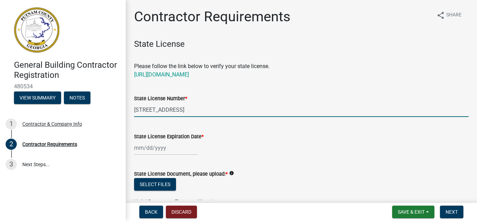
click at [173, 110] on input "108 CALLENWOLDE CT" at bounding box center [301, 110] width 335 height 14
paste input "RBI003354"
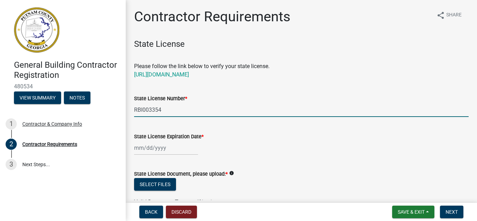
type input "RBI003354"
click at [166, 151] on div at bounding box center [166, 148] width 64 height 14
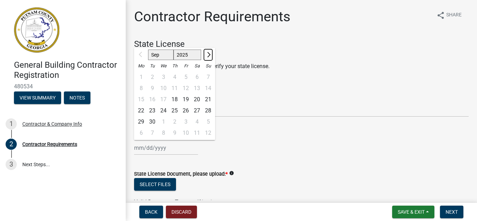
click at [207, 56] on span "Next month" at bounding box center [207, 54] width 5 height 5
select select "1"
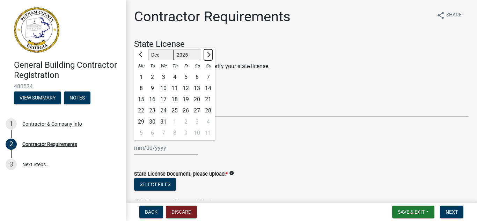
select select "2026"
click at [207, 56] on span "Next month" at bounding box center [207, 54] width 5 height 5
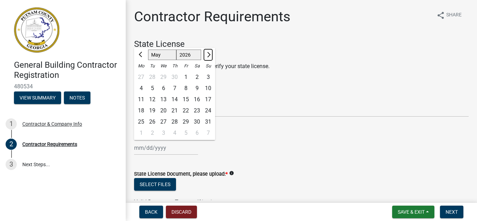
click at [207, 56] on span "Next month" at bounding box center [207, 54] width 5 height 5
click at [140, 52] on button "Previous month" at bounding box center [141, 54] width 8 height 11
select select "6"
click at [153, 120] on div "30" at bounding box center [152, 121] width 11 height 11
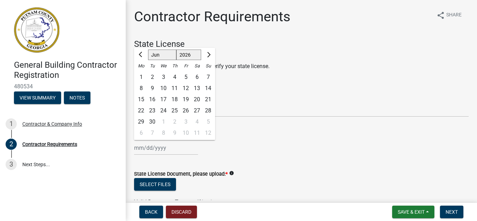
type input "[DATE]"
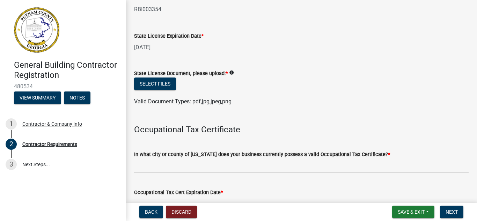
scroll to position [101, 0]
click at [158, 82] on button "Select files" at bounding box center [155, 83] width 42 height 13
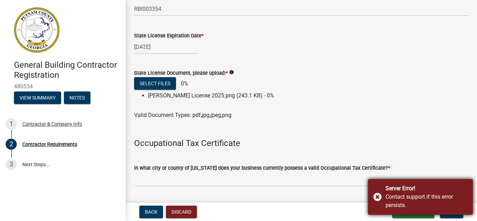
click at [381, 196] on div "Server Error! Contact support if this error persists." at bounding box center [420, 197] width 105 height 36
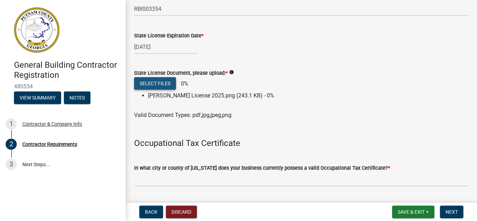
click at [155, 86] on button "Select files" at bounding box center [155, 83] width 42 height 13
click at [231, 74] on icon "info" at bounding box center [231, 72] width 5 height 5
click at [230, 73] on icon "info" at bounding box center [231, 72] width 5 height 5
click at [157, 85] on button "Select files" at bounding box center [155, 83] width 42 height 13
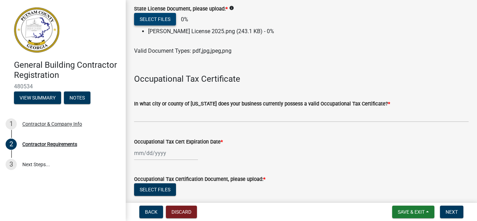
scroll to position [167, 0]
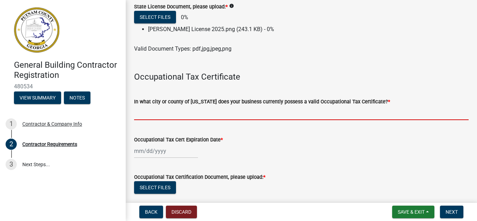
click at [171, 119] on input "In what city or county of Georgia does your business currently possess a valid …" at bounding box center [301, 113] width 335 height 14
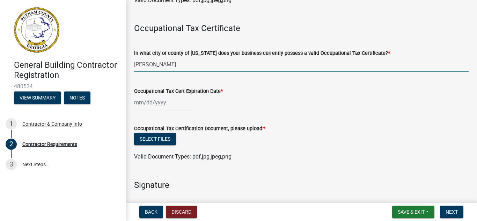
scroll to position [216, 0]
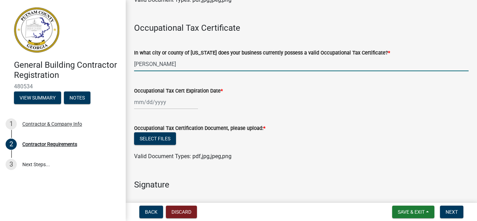
type input "[PERSON_NAME]"
click at [160, 106] on div at bounding box center [166, 102] width 64 height 14
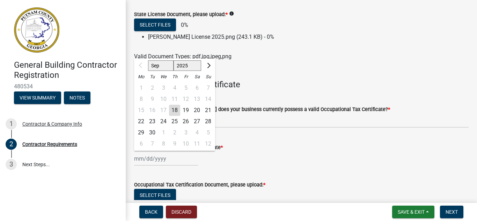
scroll to position [159, 0]
click at [233, 67] on h4 at bounding box center [301, 72] width 335 height 10
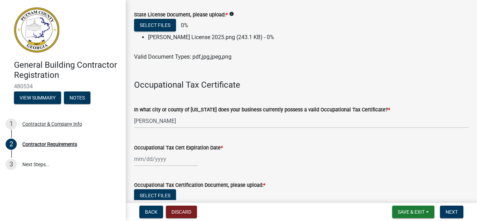
click at [158, 158] on div at bounding box center [166, 159] width 64 height 14
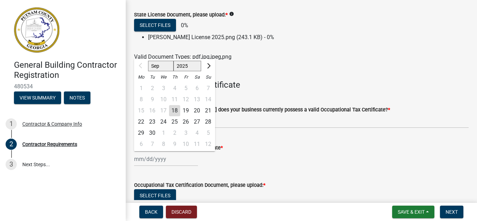
click at [248, 136] on div "Occupational Tax Cert Expiration Date * Sep Oct Nov Dec 2025 2026 2027 2028 202…" at bounding box center [301, 150] width 335 height 32
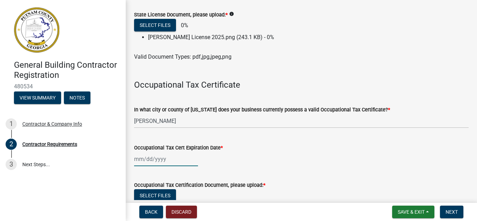
click at [172, 156] on div at bounding box center [166, 159] width 64 height 14
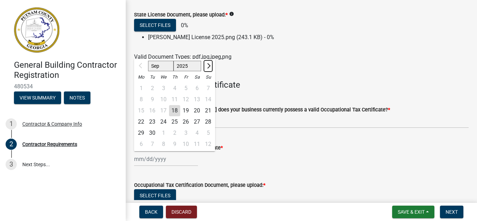
click at [208, 65] on span "Next month" at bounding box center [207, 65] width 5 height 5
select select "12"
click at [162, 130] on div "31" at bounding box center [163, 132] width 11 height 11
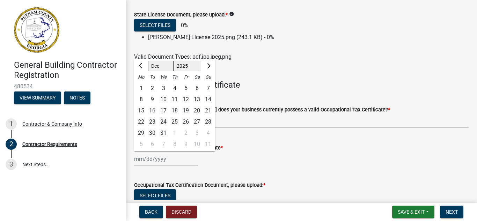
type input "[DATE]"
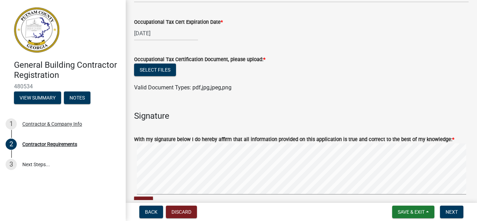
scroll to position [278, 0]
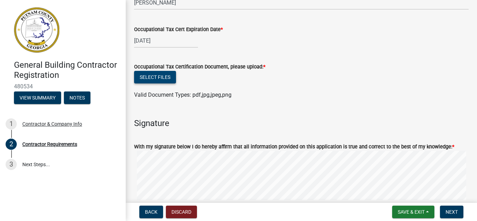
click at [149, 74] on button "Select files" at bounding box center [155, 77] width 42 height 13
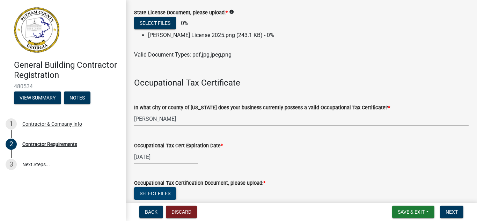
scroll to position [111, 0]
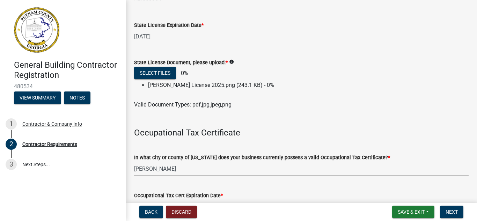
click at [187, 85] on li "Drew Jones License 2025.png (243.1 KB) - 0%" at bounding box center [308, 85] width 321 height 8
click at [162, 75] on button "Select files" at bounding box center [155, 73] width 42 height 13
click at [147, 153] on div "In what city or county of Georgia does your business currently possess a valid …" at bounding box center [301, 160] width 335 height 32
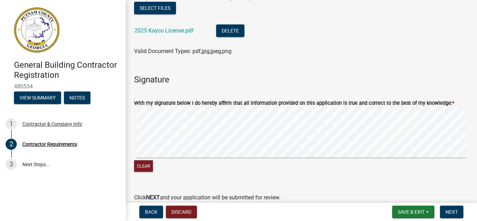
scroll to position [381, 0]
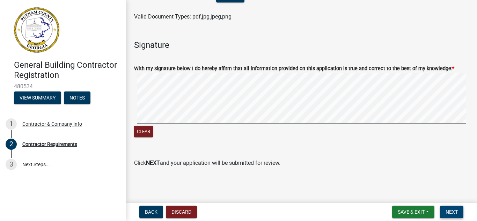
click at [454, 212] on span "Next" at bounding box center [452, 212] width 12 height 6
click at [455, 211] on span "Next" at bounding box center [452, 212] width 12 height 6
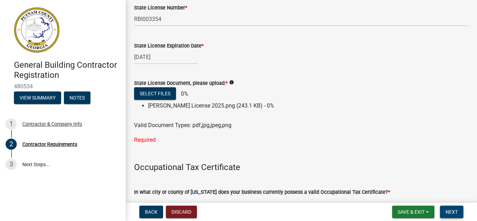
scroll to position [90, 0]
click at [146, 96] on button "Select files" at bounding box center [155, 94] width 42 height 13
click at [162, 90] on button "Select files" at bounding box center [155, 94] width 42 height 13
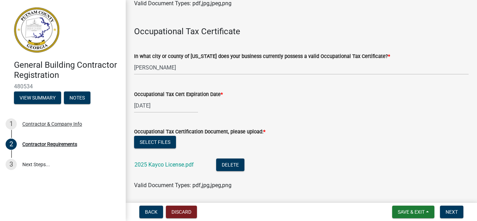
scroll to position [239, 0]
click at [453, 208] on button "Next" at bounding box center [451, 212] width 23 height 13
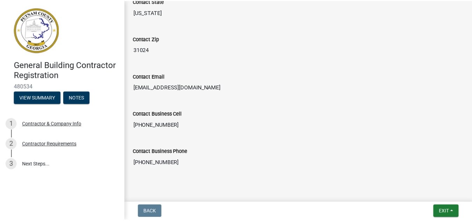
scroll to position [389, 0]
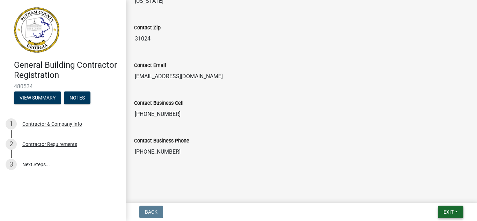
click at [448, 211] on span "Exit" at bounding box center [449, 212] width 10 height 6
click at [430, 195] on button "Save & Exit" at bounding box center [436, 193] width 56 height 17
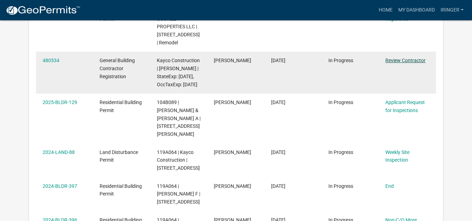
scroll to position [172, 0]
click at [390, 58] on link "Review Contractor" at bounding box center [405, 60] width 40 height 6
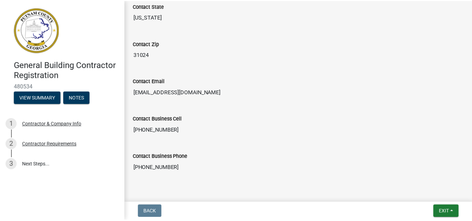
scroll to position [389, 0]
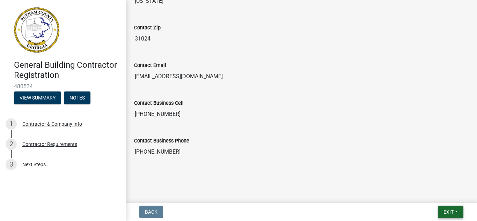
click at [448, 212] on span "Exit" at bounding box center [449, 212] width 10 height 6
click at [428, 195] on button "Save & Exit" at bounding box center [436, 193] width 56 height 17
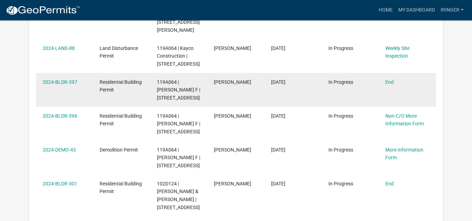
scroll to position [275, 0]
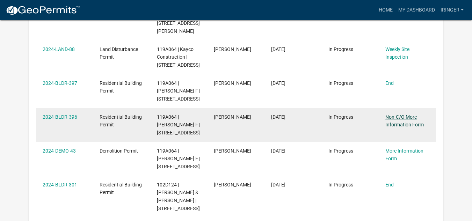
click at [399, 128] on link "Non-C/O More Information Form" at bounding box center [404, 121] width 38 height 14
click at [394, 128] on link "Non-C/O More Information Form" at bounding box center [404, 121] width 38 height 14
click at [399, 128] on link "Non-C/O More Information Form" at bounding box center [404, 121] width 38 height 14
click at [408, 128] on link "Non-C/O More Information Form" at bounding box center [404, 121] width 38 height 14
click at [53, 120] on link "2024-BLDR-396" at bounding box center [60, 117] width 35 height 6
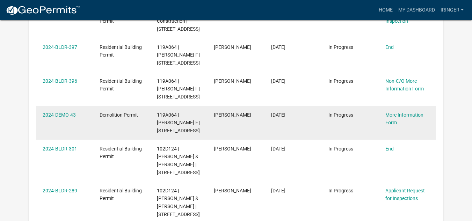
scroll to position [310, 0]
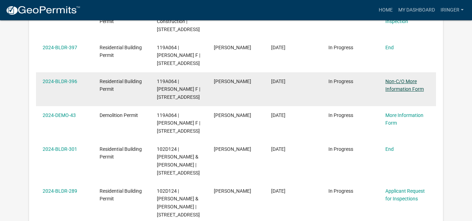
click at [395, 92] on link "Non-C/O More Information Form" at bounding box center [404, 86] width 38 height 14
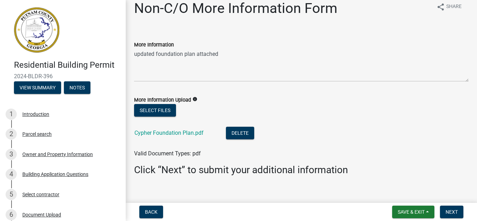
scroll to position [17, 0]
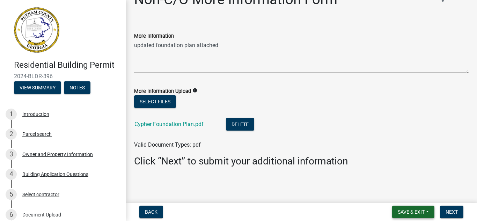
click at [400, 211] on span "Save & Exit" at bounding box center [411, 212] width 27 height 6
click at [393, 193] on button "Save & Exit" at bounding box center [407, 193] width 56 height 17
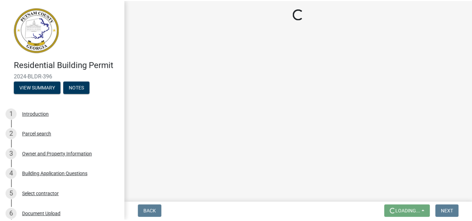
scroll to position [0, 0]
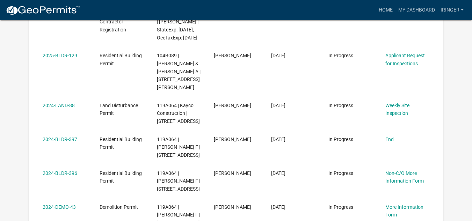
scroll to position [217, 0]
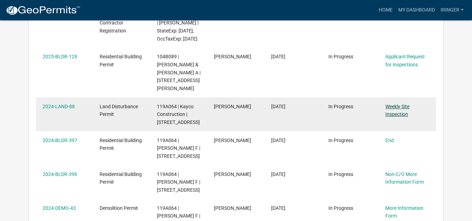
click at [393, 117] on link "Weekly Site Inspection" at bounding box center [397, 111] width 24 height 14
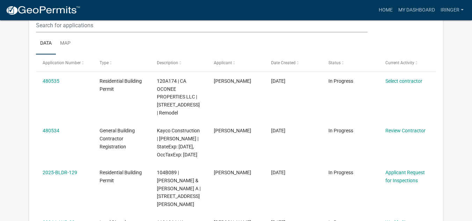
scroll to position [101, 0]
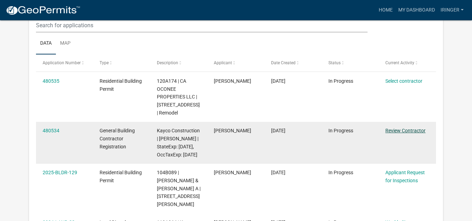
click at [400, 129] on link "Review Contractor" at bounding box center [405, 131] width 40 height 6
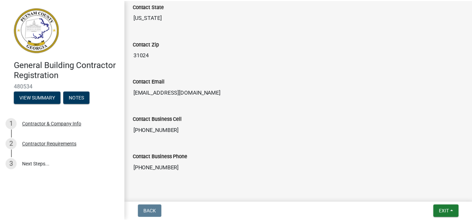
scroll to position [389, 0]
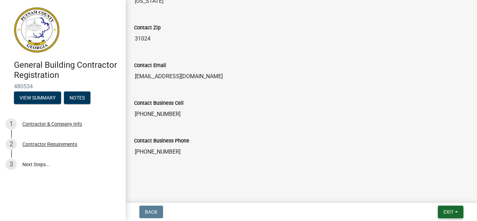
click at [442, 211] on button "Exit" at bounding box center [450, 212] width 25 height 13
click at [430, 192] on button "Save & Exit" at bounding box center [436, 193] width 56 height 17
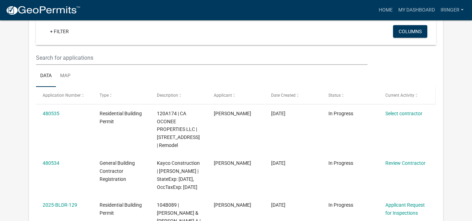
scroll to position [81, 0]
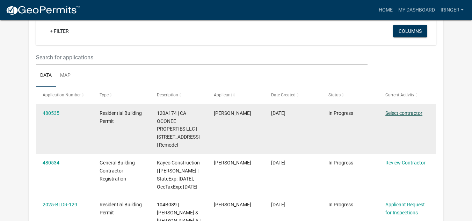
click at [395, 111] on link "Select contractor" at bounding box center [403, 113] width 37 height 6
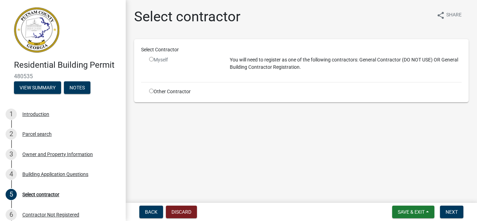
click at [150, 91] on input "radio" at bounding box center [151, 91] width 5 height 5
radio input "true"
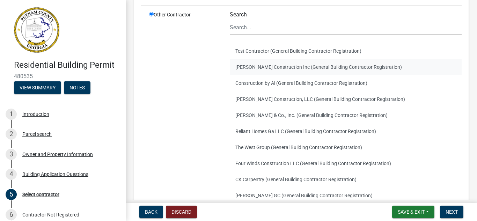
scroll to position [161, 0]
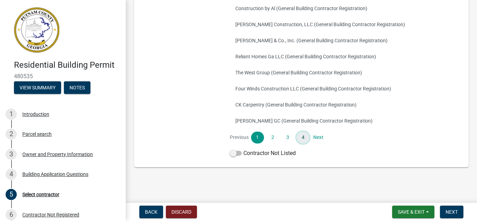
click at [302, 140] on link "4" at bounding box center [303, 138] width 13 height 12
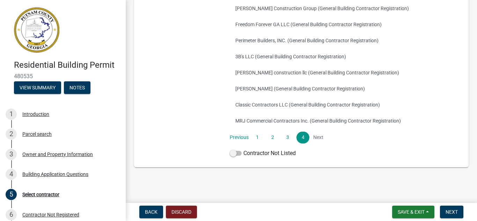
click at [317, 139] on li "Next" at bounding box center [318, 138] width 13 height 12
click at [235, 155] on span at bounding box center [236, 153] width 12 height 5
click at [243, 149] on input "Contractor Not Listed" at bounding box center [243, 149] width 0 height 0
click at [452, 209] on span "Next" at bounding box center [452, 212] width 12 height 6
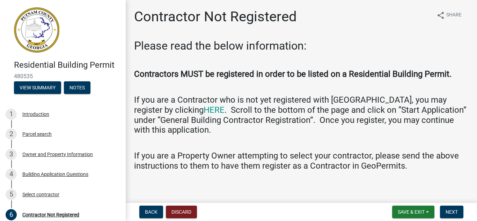
scroll to position [4, 0]
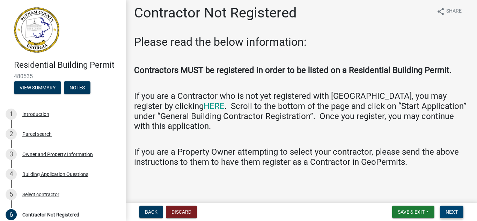
click at [451, 211] on span "Next" at bounding box center [452, 212] width 12 height 6
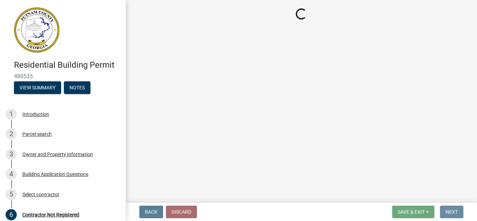
scroll to position [0, 0]
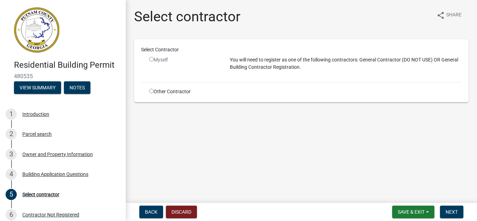
click at [153, 92] on input "radio" at bounding box center [151, 91] width 5 height 5
radio input "true"
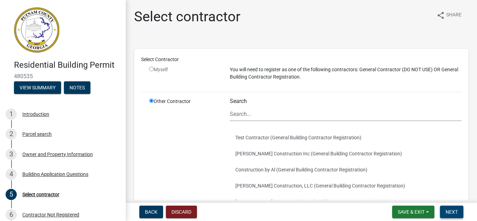
click at [452, 212] on span "Next" at bounding box center [452, 212] width 12 height 6
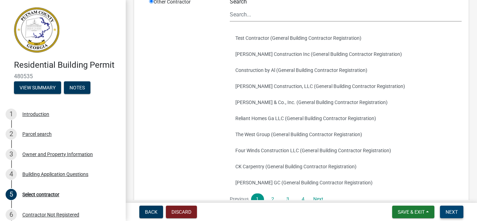
scroll to position [170, 0]
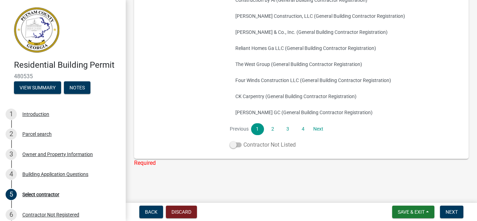
click at [233, 144] on span at bounding box center [236, 144] width 12 height 5
click at [243, 141] on input "Contractor Not Listed" at bounding box center [243, 141] width 0 height 0
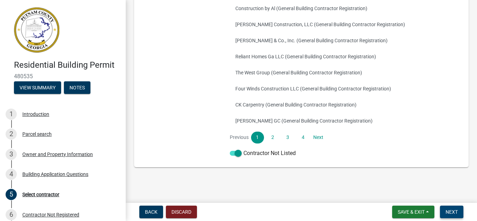
click at [449, 210] on span "Next" at bounding box center [452, 212] width 12 height 6
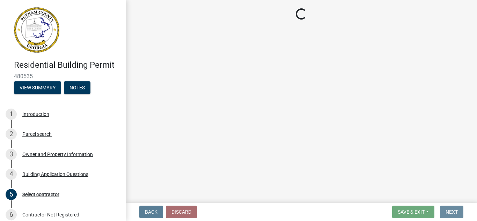
scroll to position [0, 0]
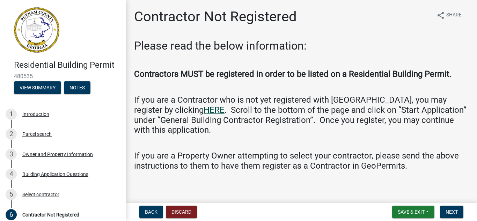
click at [204, 111] on link "HERE" at bounding box center [214, 110] width 21 height 10
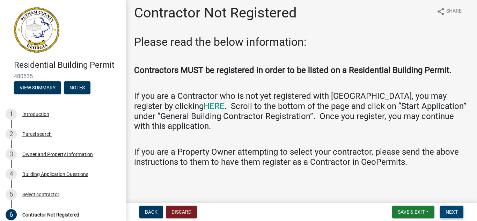
click at [450, 211] on span "Next" at bounding box center [452, 212] width 12 height 6
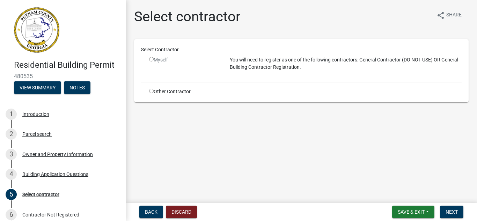
click at [152, 93] on input "radio" at bounding box center [151, 91] width 5 height 5
radio input "true"
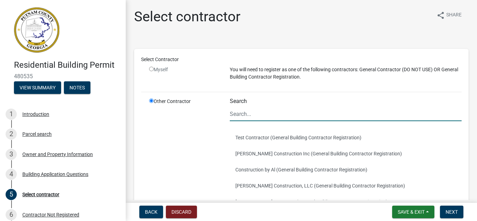
click at [259, 116] on input "Search" at bounding box center [346, 114] width 232 height 14
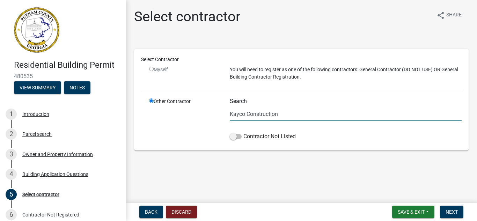
click at [286, 116] on input "Kayco Construction" at bounding box center [346, 114] width 232 height 14
click at [248, 116] on input "Kayco" at bounding box center [346, 114] width 232 height 14
type input "K"
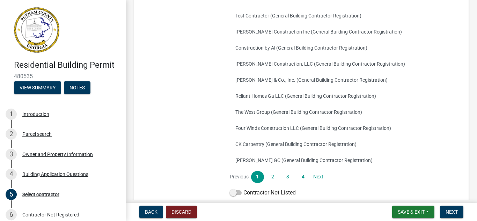
scroll to position [122, 0]
click at [268, 176] on link "2" at bounding box center [272, 177] width 13 height 12
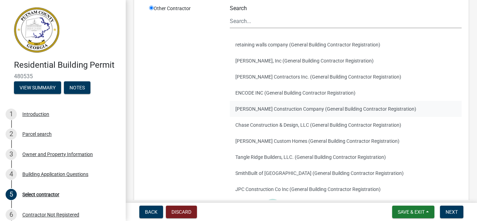
scroll to position [98, 0]
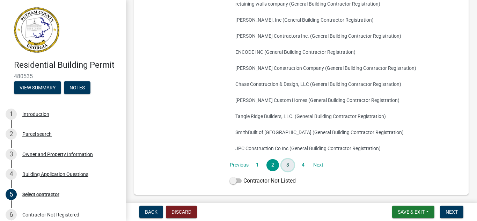
click at [287, 164] on link "3" at bounding box center [288, 165] width 13 height 12
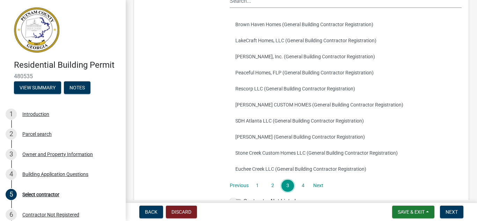
scroll to position [113, 0]
click at [300, 184] on link "4" at bounding box center [303, 186] width 13 height 12
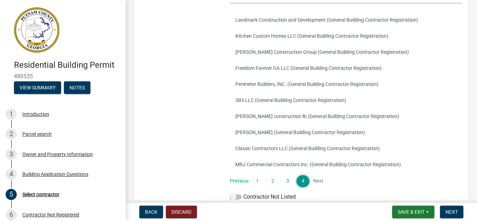
scroll to position [117, 0]
click at [316, 179] on li "Next" at bounding box center [318, 182] width 13 height 12
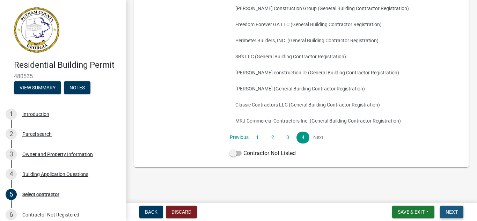
click at [451, 208] on button "Next" at bounding box center [451, 212] width 23 height 13
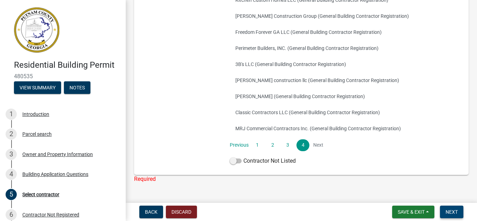
scroll to position [170, 0]
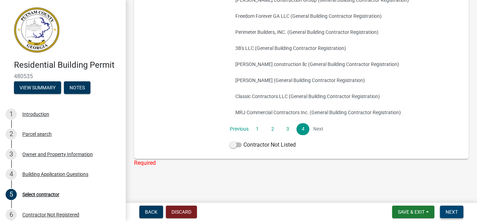
click at [452, 210] on span "Next" at bounding box center [452, 212] width 12 height 6
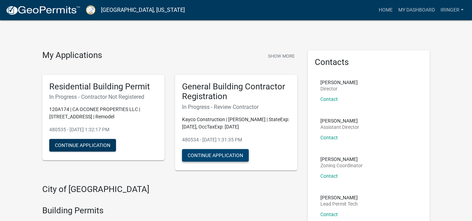
click at [225, 156] on button "Continue Application" at bounding box center [215, 155] width 67 height 13
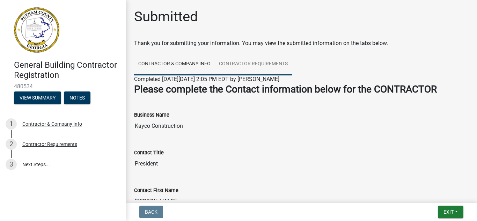
click at [240, 64] on link "Contractor Requirements" at bounding box center [253, 64] width 77 height 22
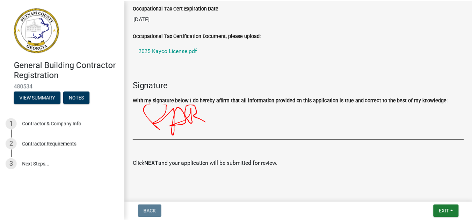
scroll to position [322, 0]
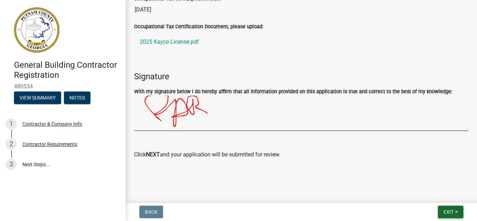
click at [448, 209] on span "Exit" at bounding box center [449, 212] width 10 height 6
click at [430, 195] on button "Save & Exit" at bounding box center [436, 193] width 56 height 17
